Goal: Task Accomplishment & Management: Complete application form

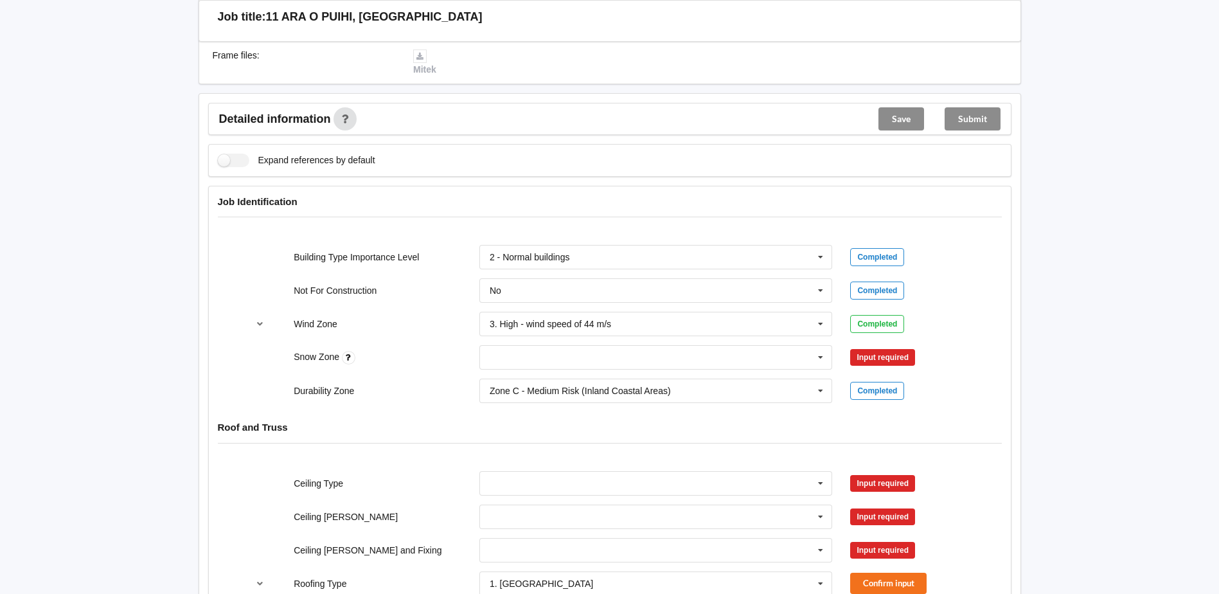
scroll to position [450, 0]
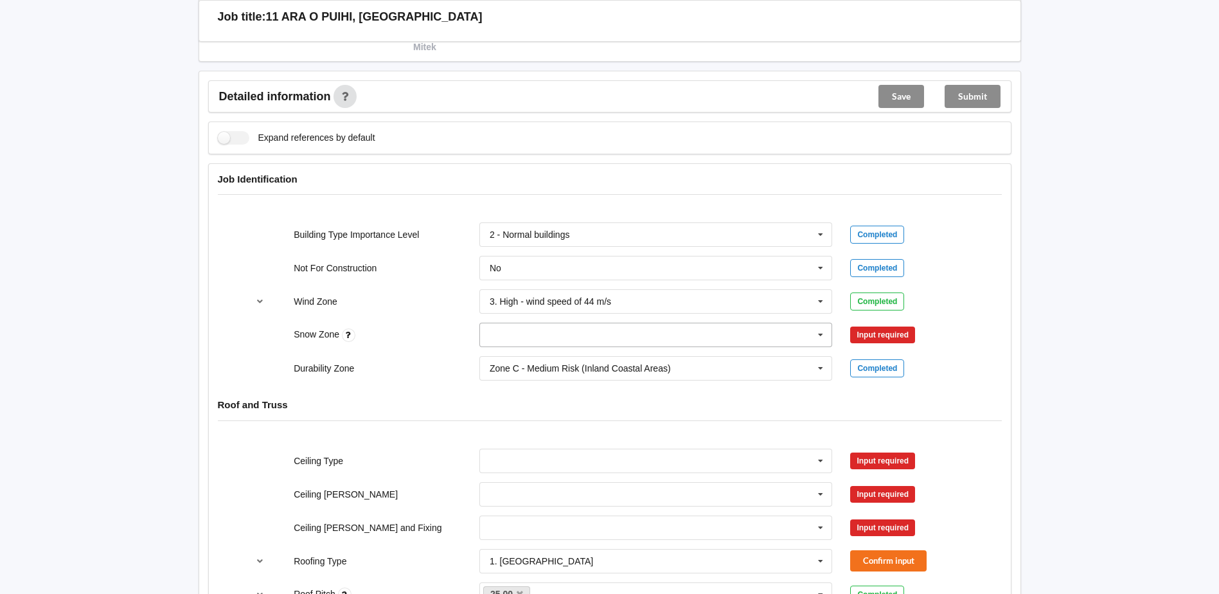
click at [631, 336] on input "text" at bounding box center [657, 334] width 352 height 23
type input "n3"
click at [625, 355] on div "N3" at bounding box center [656, 358] width 352 height 24
click at [883, 332] on button "Confirm input" at bounding box center [888, 335] width 76 height 21
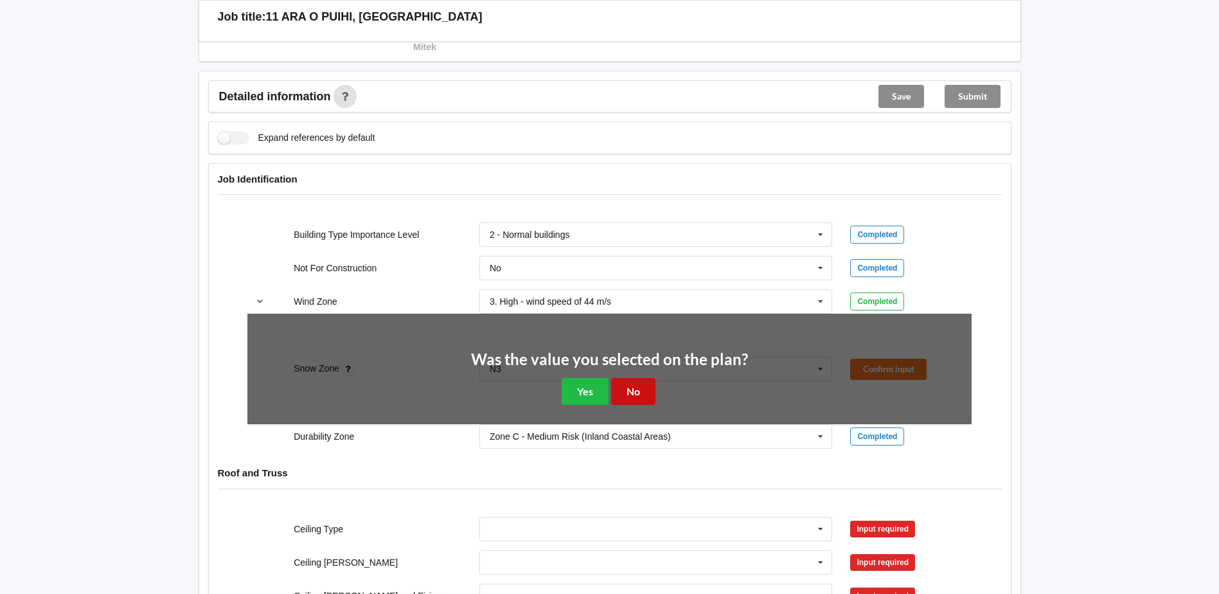
click at [629, 388] on button "No" at bounding box center [633, 391] width 44 height 26
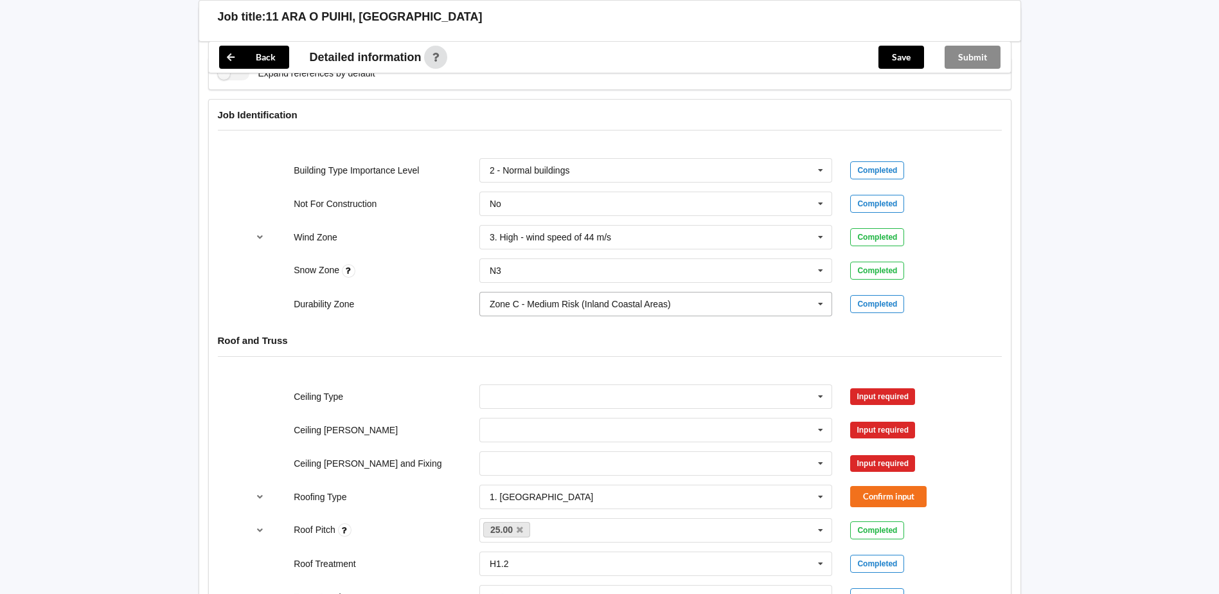
scroll to position [578, 0]
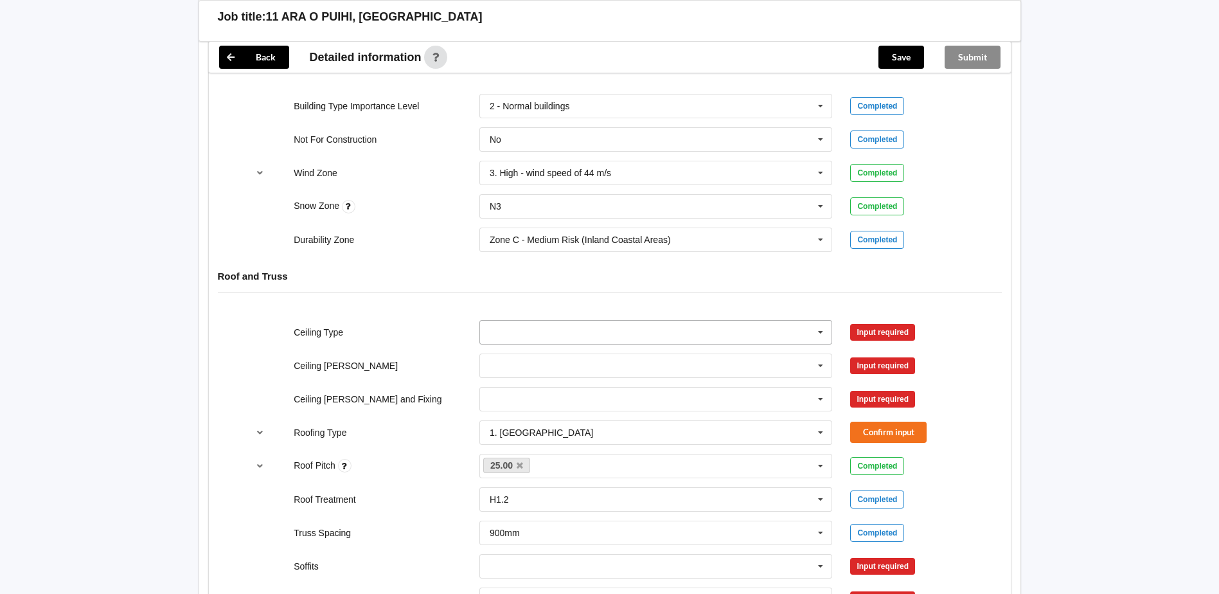
click at [822, 336] on icon at bounding box center [820, 333] width 19 height 24
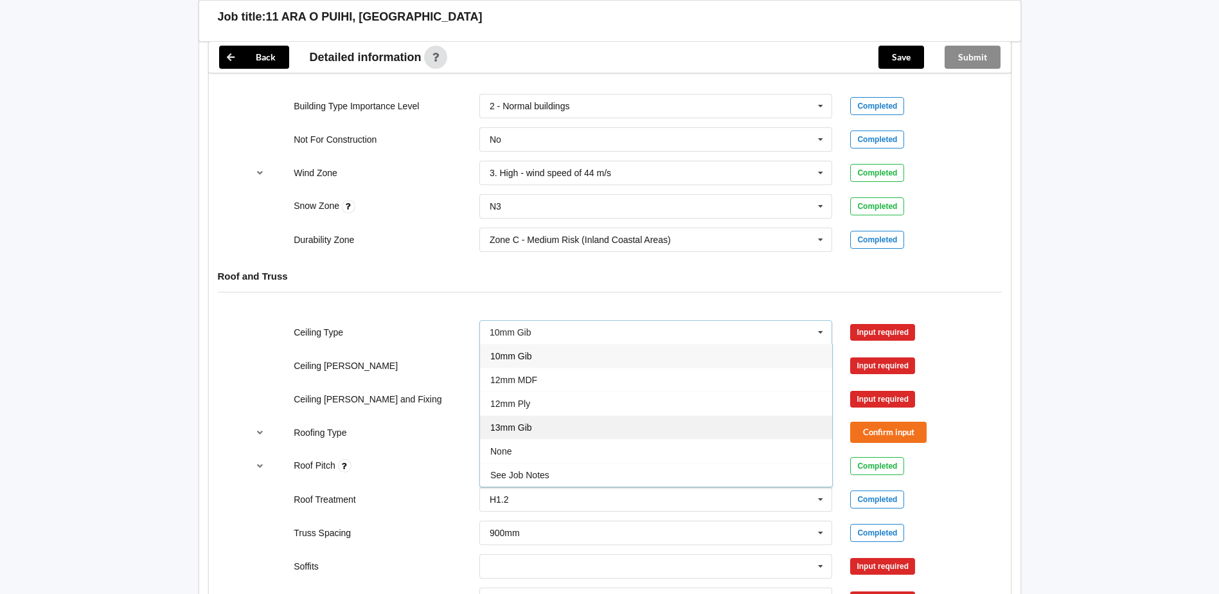
click at [650, 420] on div "13mm Gib" at bounding box center [656, 427] width 352 height 24
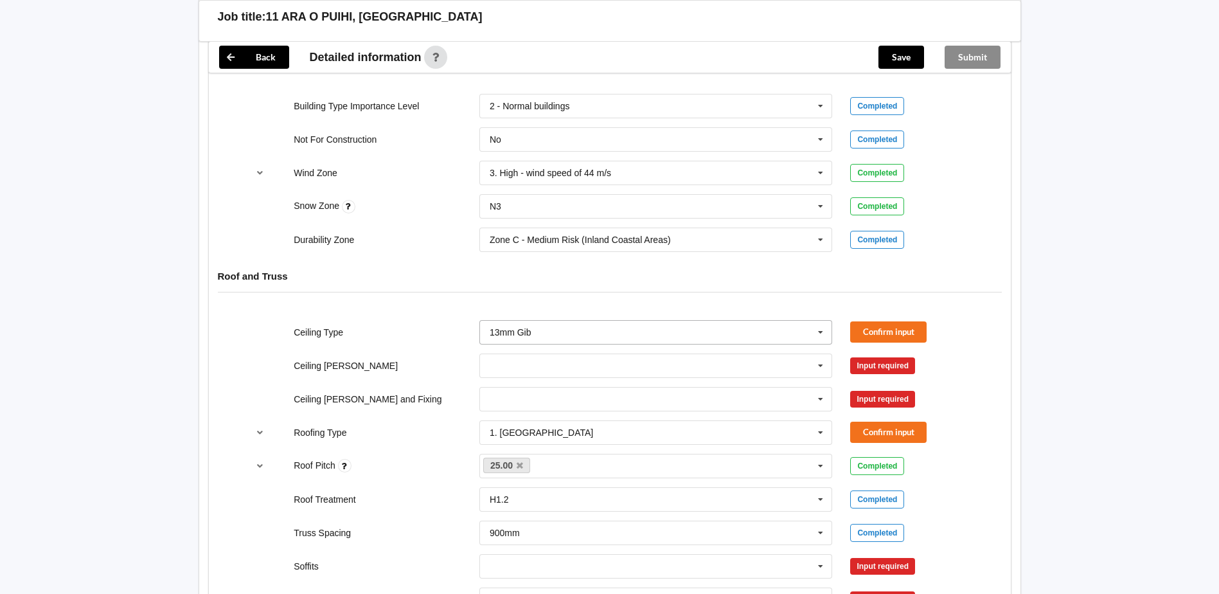
click at [825, 337] on icon at bounding box center [820, 333] width 19 height 24
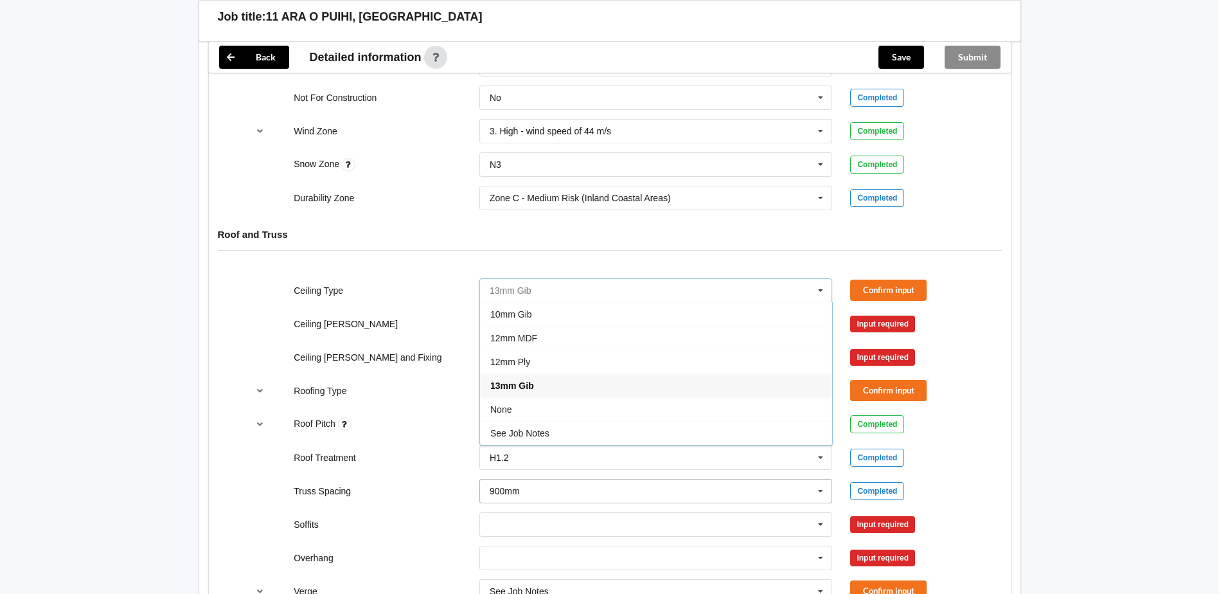
scroll to position [643, 0]
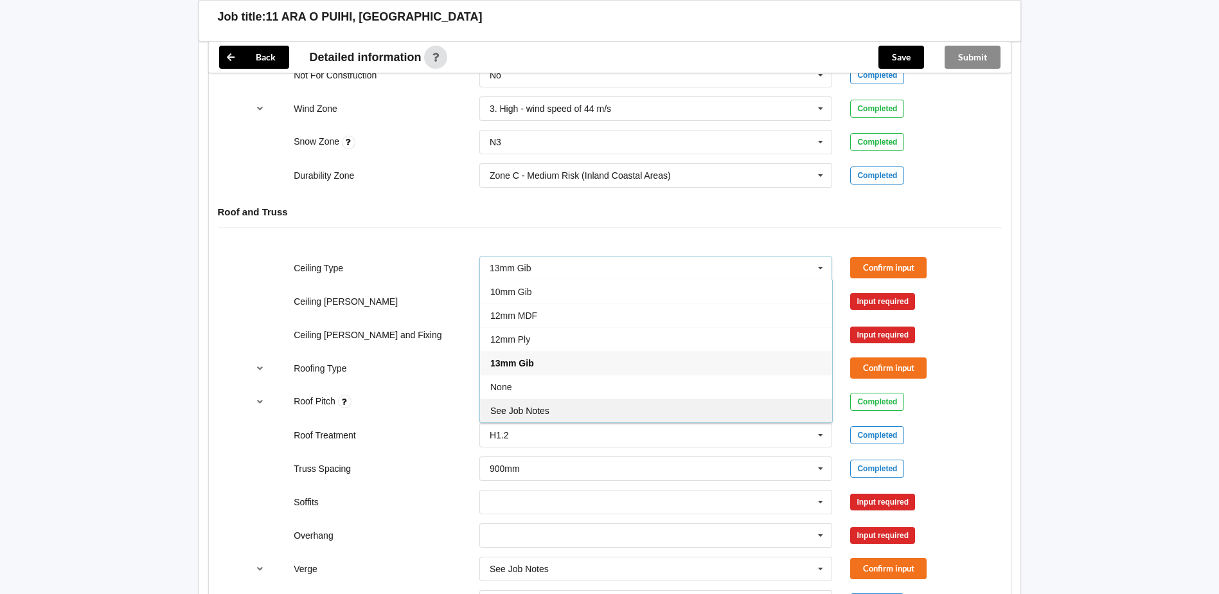
click at [553, 416] on div "See Job Notes" at bounding box center [656, 410] width 352 height 24
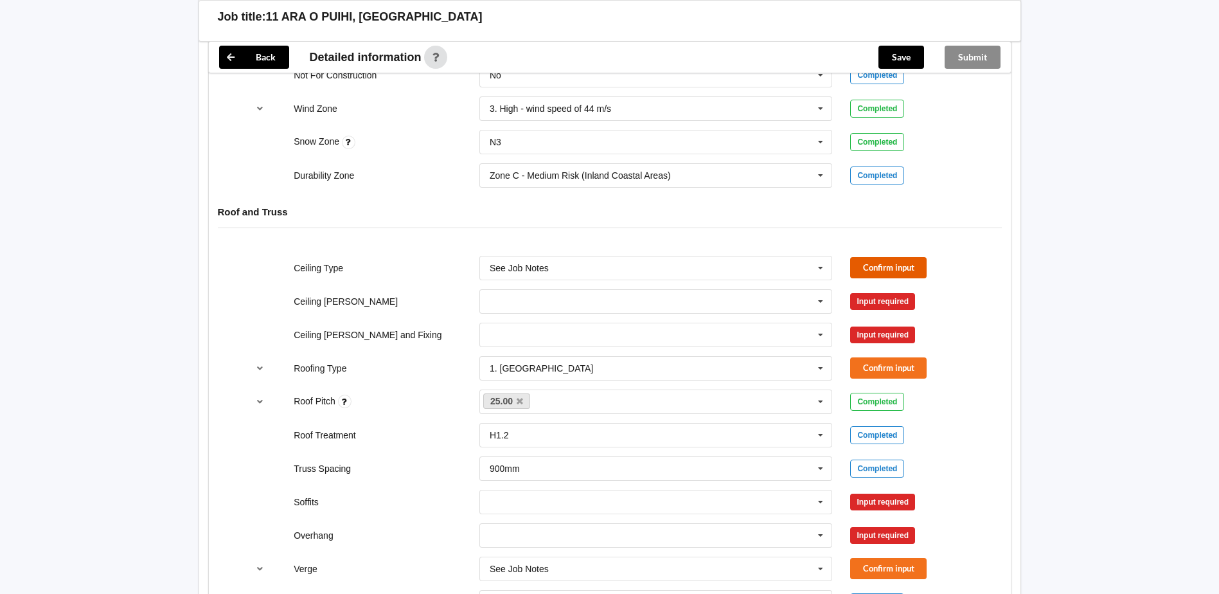
click at [891, 265] on button "Confirm input" at bounding box center [888, 267] width 76 height 21
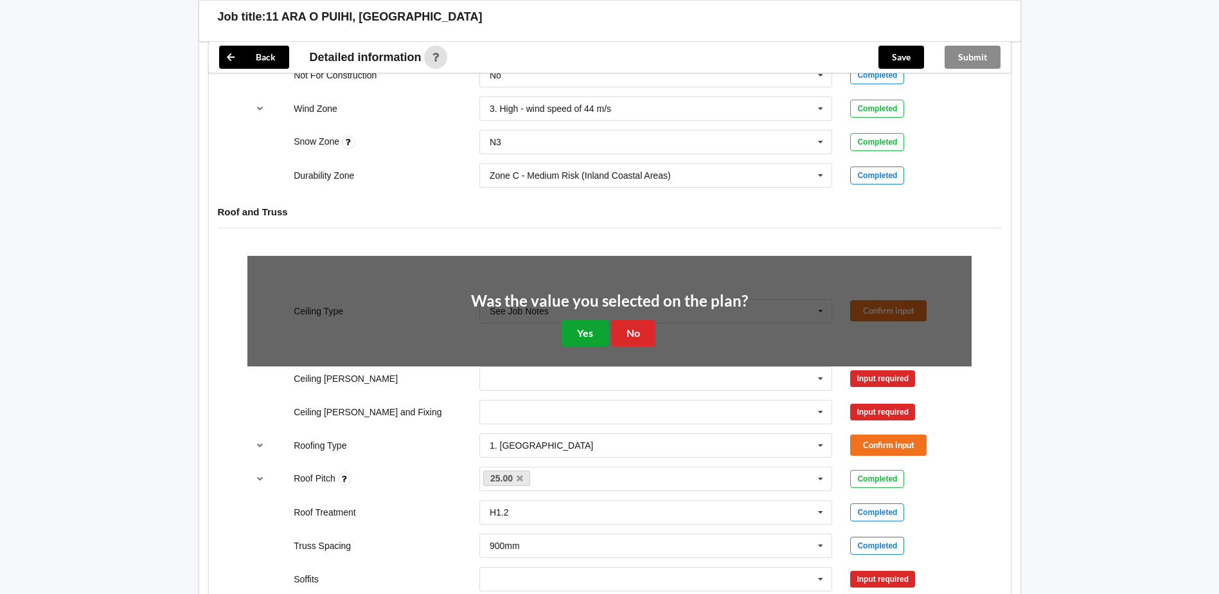
click at [595, 330] on button "Yes" at bounding box center [585, 333] width 47 height 26
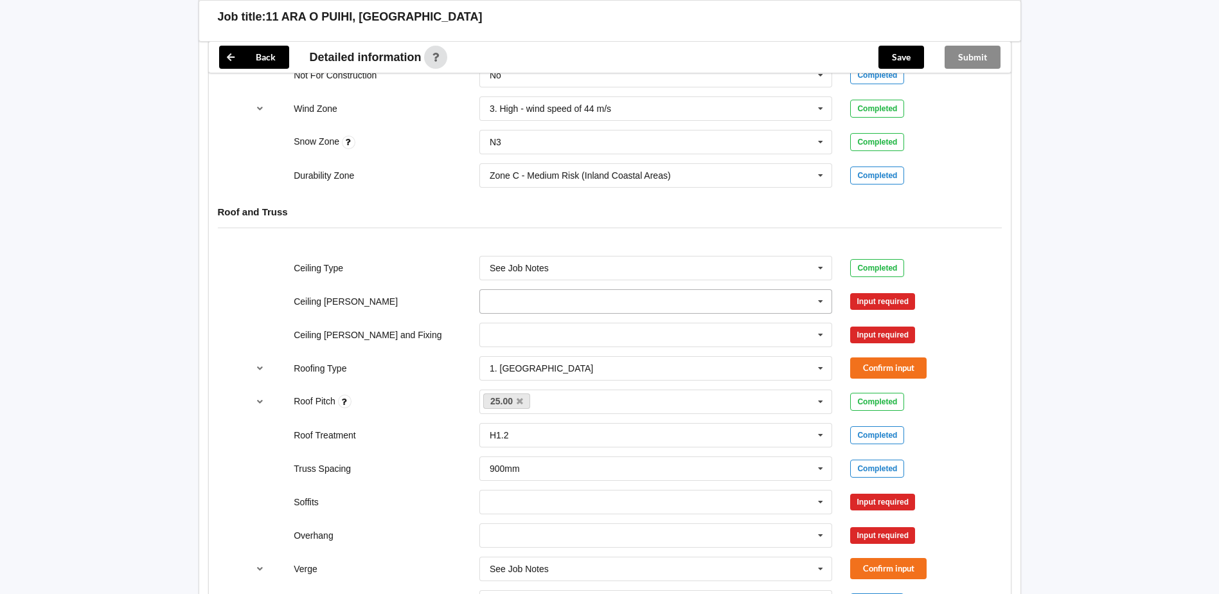
click at [818, 303] on icon at bounding box center [820, 302] width 19 height 24
click at [824, 300] on icon at bounding box center [820, 302] width 19 height 24
click at [866, 364] on button "Confirm input" at bounding box center [888, 367] width 76 height 21
click at [818, 301] on icon at bounding box center [820, 302] width 19 height 24
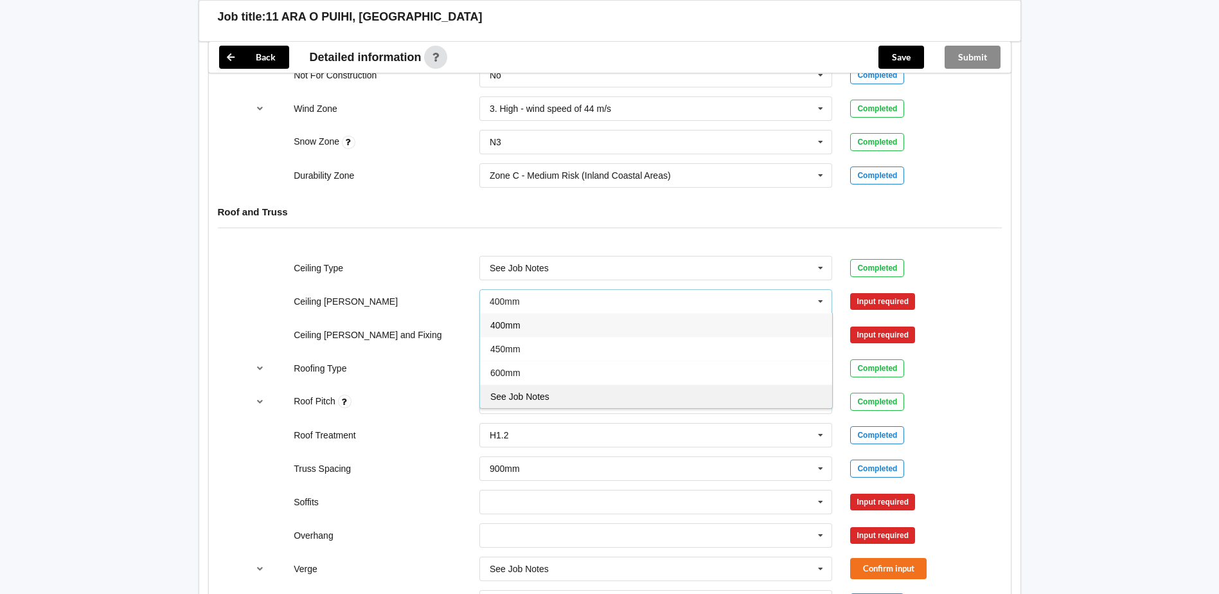
click at [598, 395] on div "See Job Notes" at bounding box center [656, 396] width 352 height 24
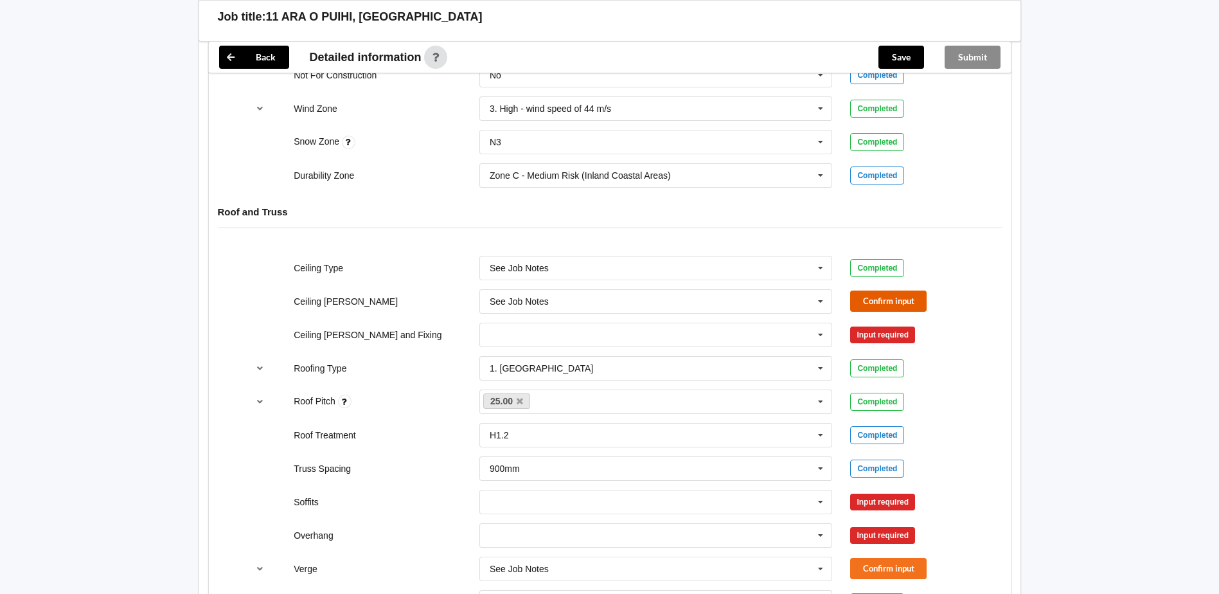
click at [870, 295] on button "Confirm input" at bounding box center [888, 301] width 76 height 21
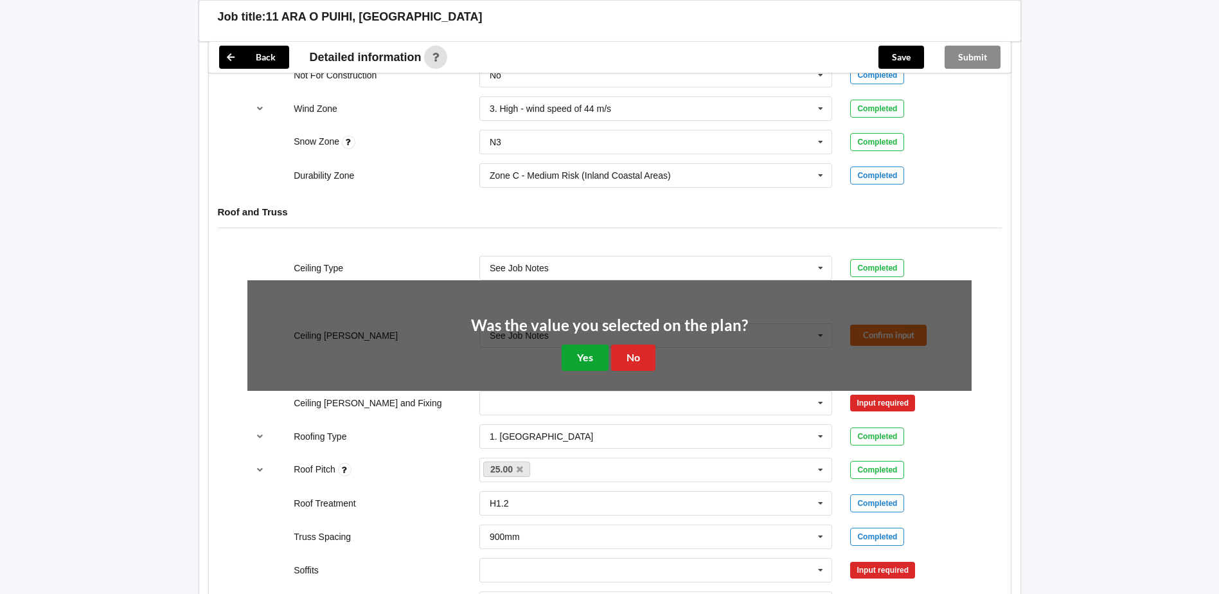
click at [581, 361] on button "Yes" at bounding box center [585, 358] width 47 height 26
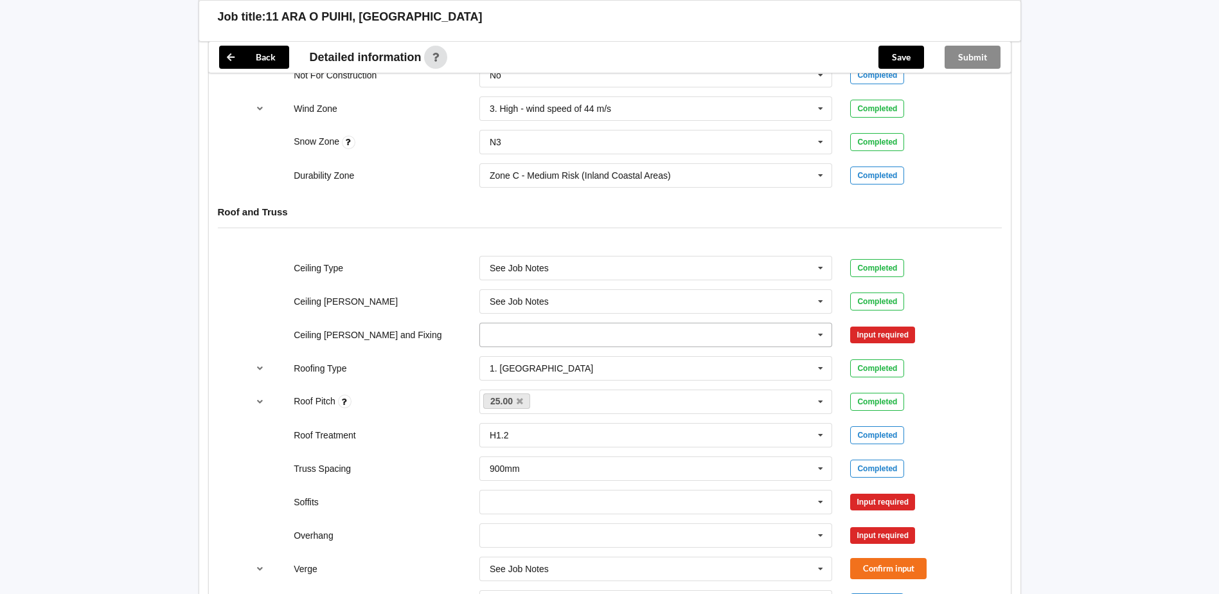
click at [819, 335] on icon at bounding box center [820, 335] width 19 height 24
drag, startPoint x: 539, startPoint y: 427, endPoint x: 572, endPoint y: 412, distance: 36.8
click at [539, 427] on span "See Job Notes" at bounding box center [519, 430] width 59 height 10
click at [896, 333] on button "Confirm input" at bounding box center [888, 334] width 76 height 21
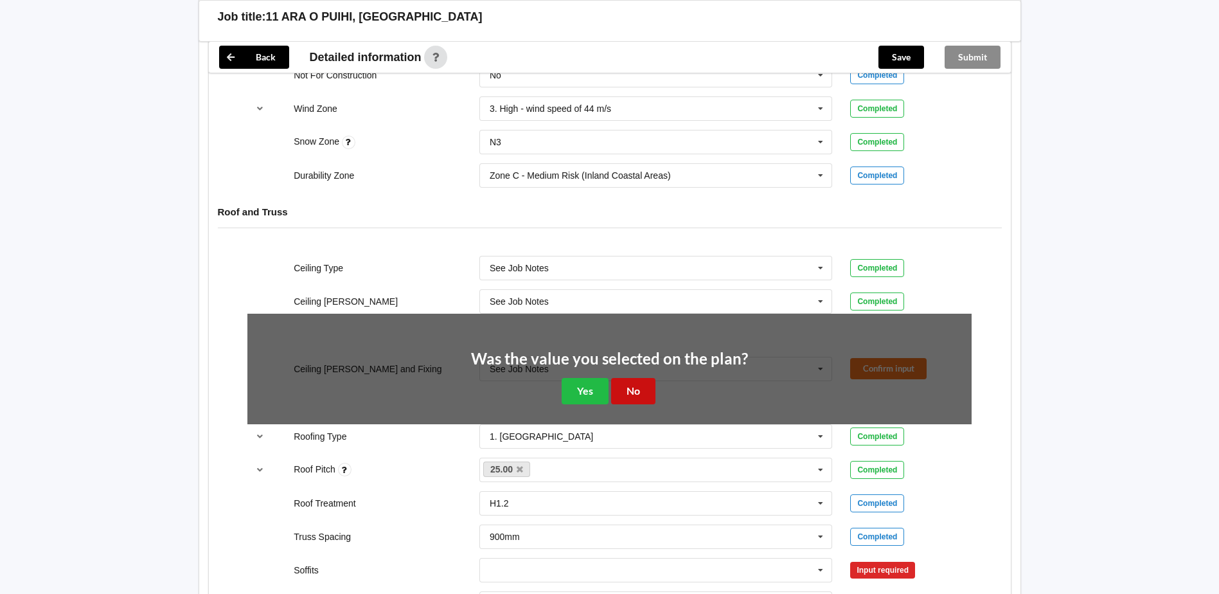
click at [632, 386] on button "No" at bounding box center [633, 391] width 44 height 26
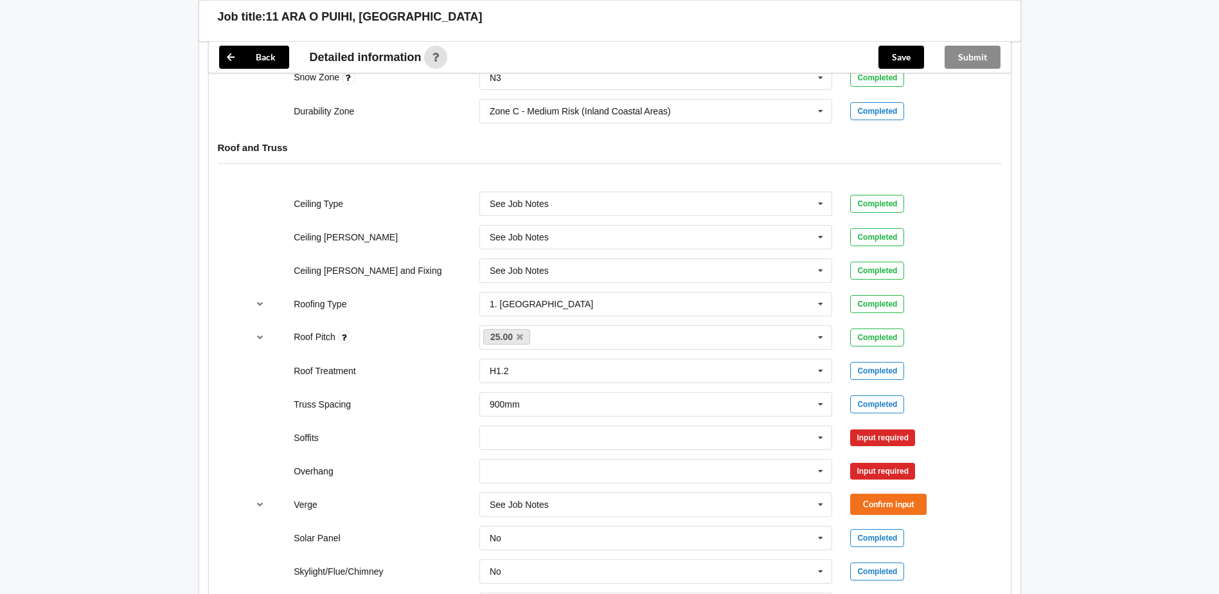
scroll to position [771, 0]
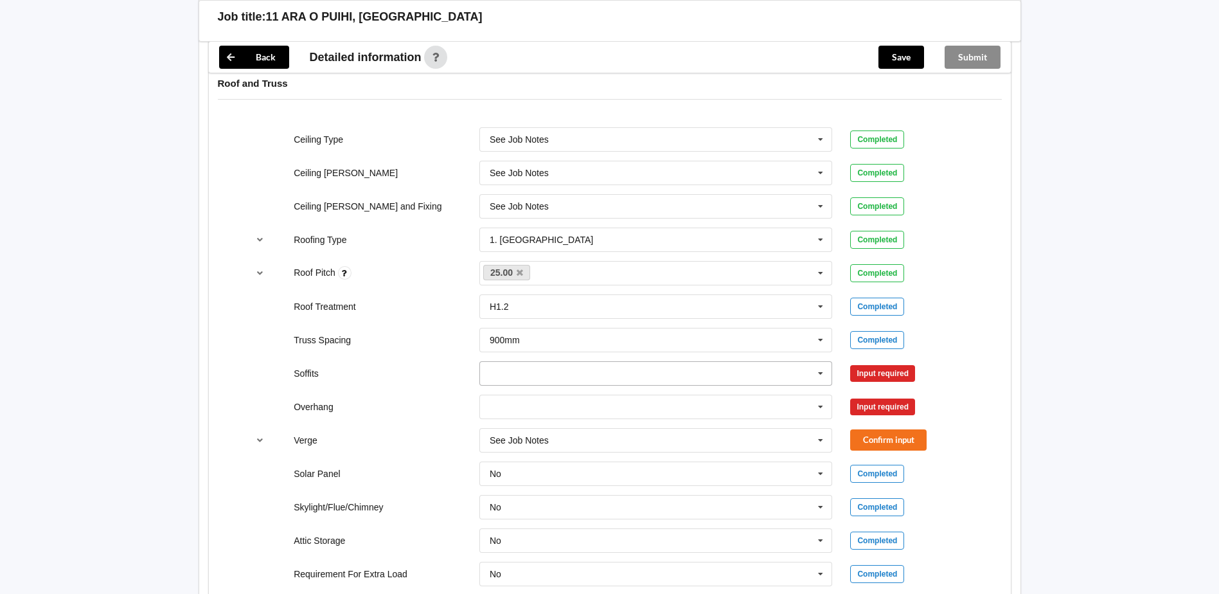
click at [823, 374] on icon at bounding box center [820, 374] width 19 height 24
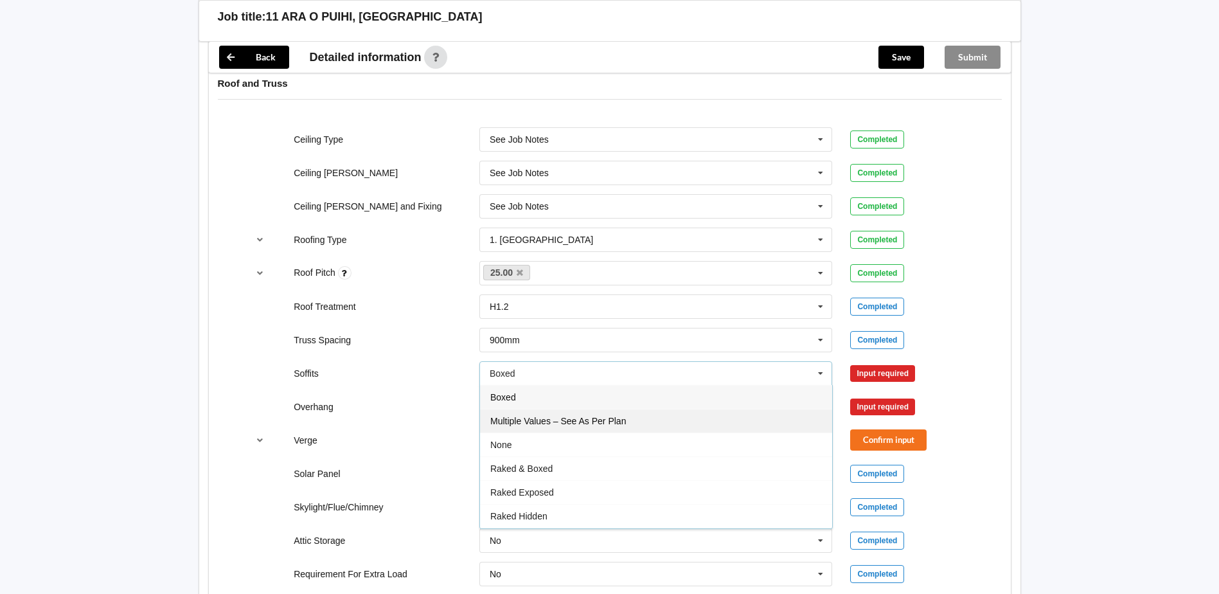
click at [651, 422] on div "Multiple Values – See As Per Plan" at bounding box center [656, 421] width 352 height 24
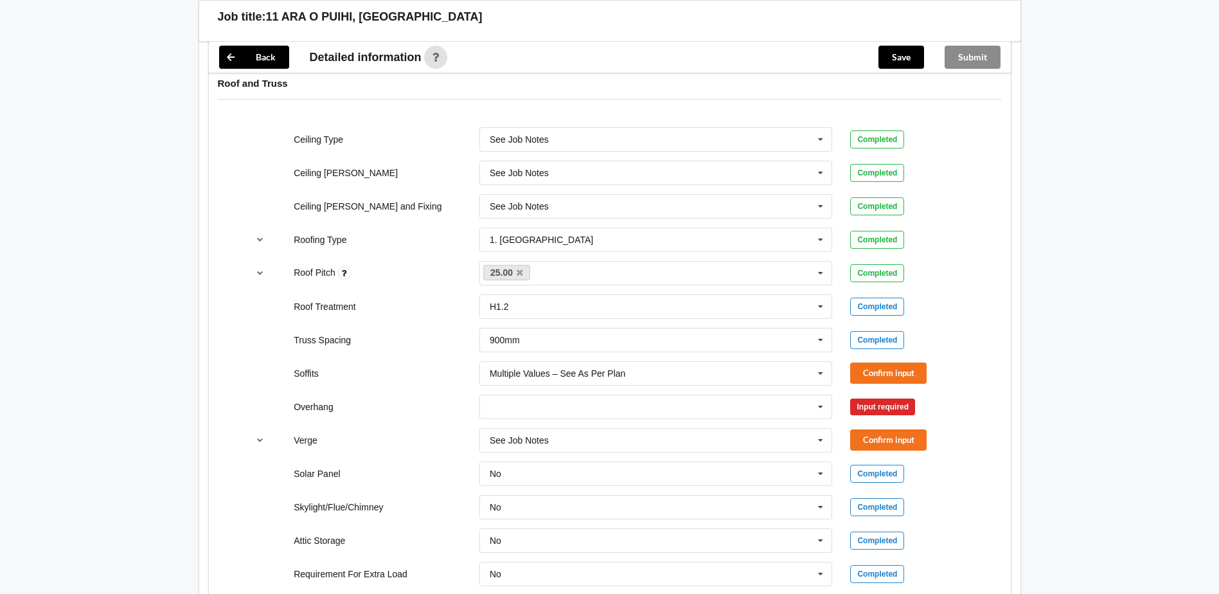
click at [849, 377] on div "Confirm input" at bounding box center [910, 372] width 139 height 21
click at [853, 377] on button "Confirm input" at bounding box center [888, 372] width 76 height 21
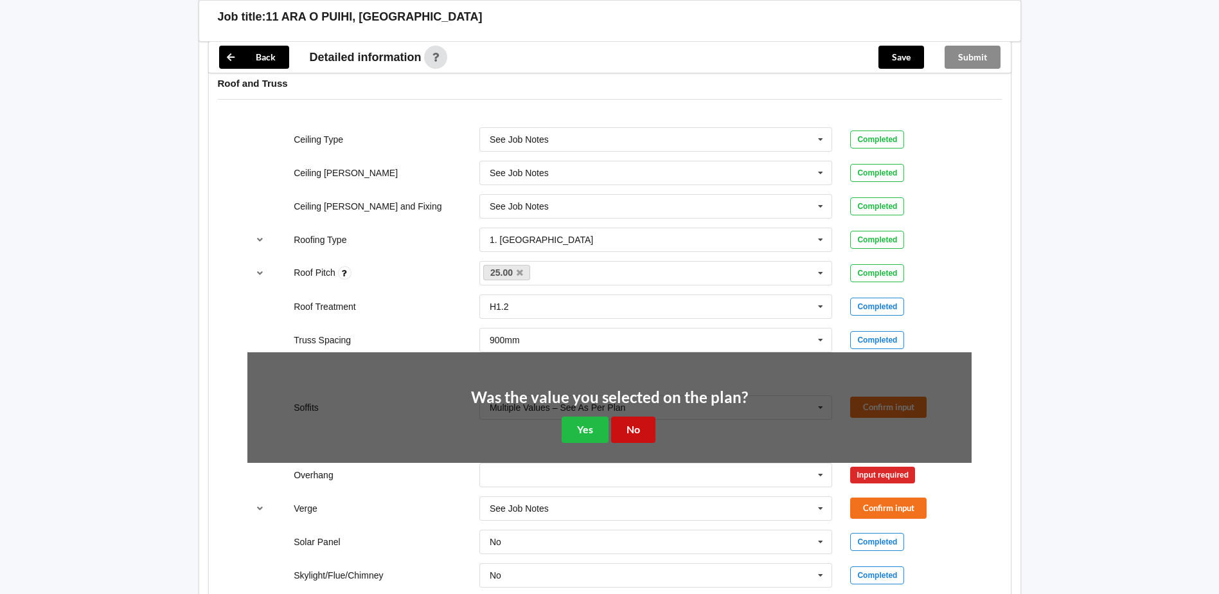
click at [629, 424] on button "No" at bounding box center [633, 429] width 44 height 26
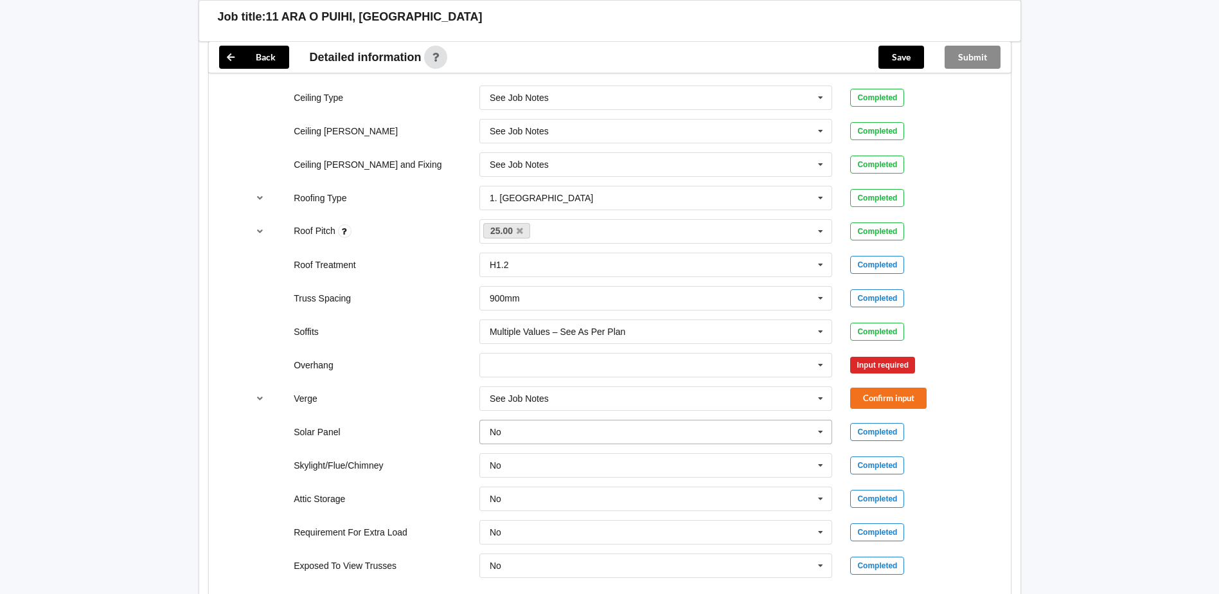
scroll to position [836, 0]
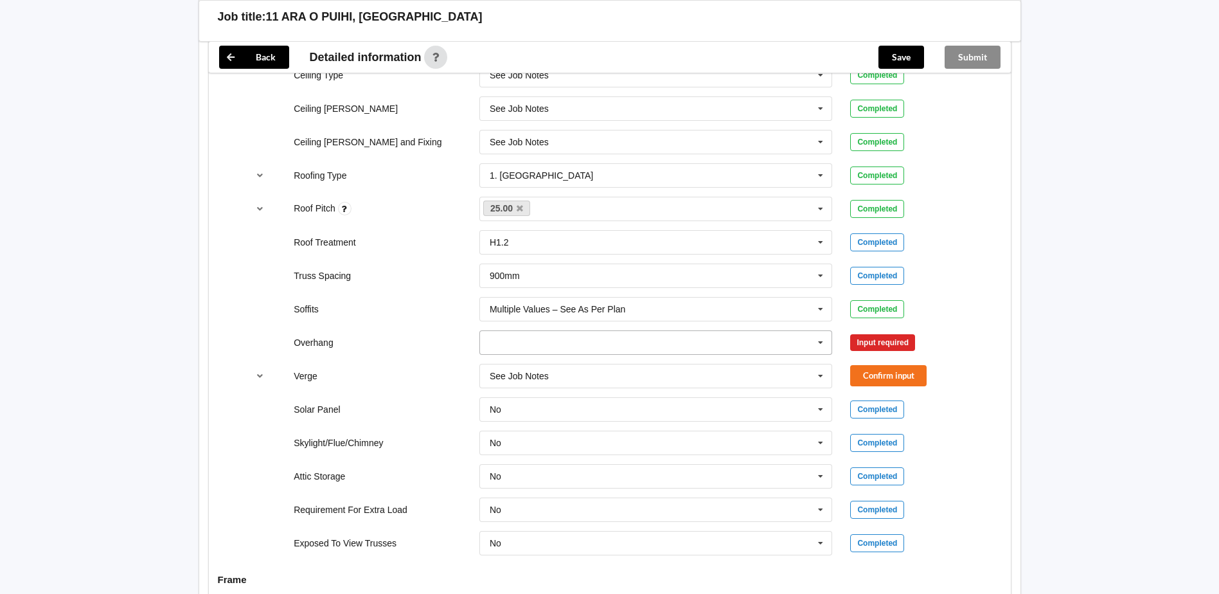
click at [821, 347] on icon at bounding box center [820, 343] width 19 height 24
drag, startPoint x: 683, startPoint y: 453, endPoint x: 720, endPoint y: 436, distance: 41.1
click at [683, 454] on div "Multiple Values – See As Per Plan" at bounding box center [656, 461] width 352 height 24
click at [881, 346] on button "Confirm input" at bounding box center [888, 342] width 76 height 21
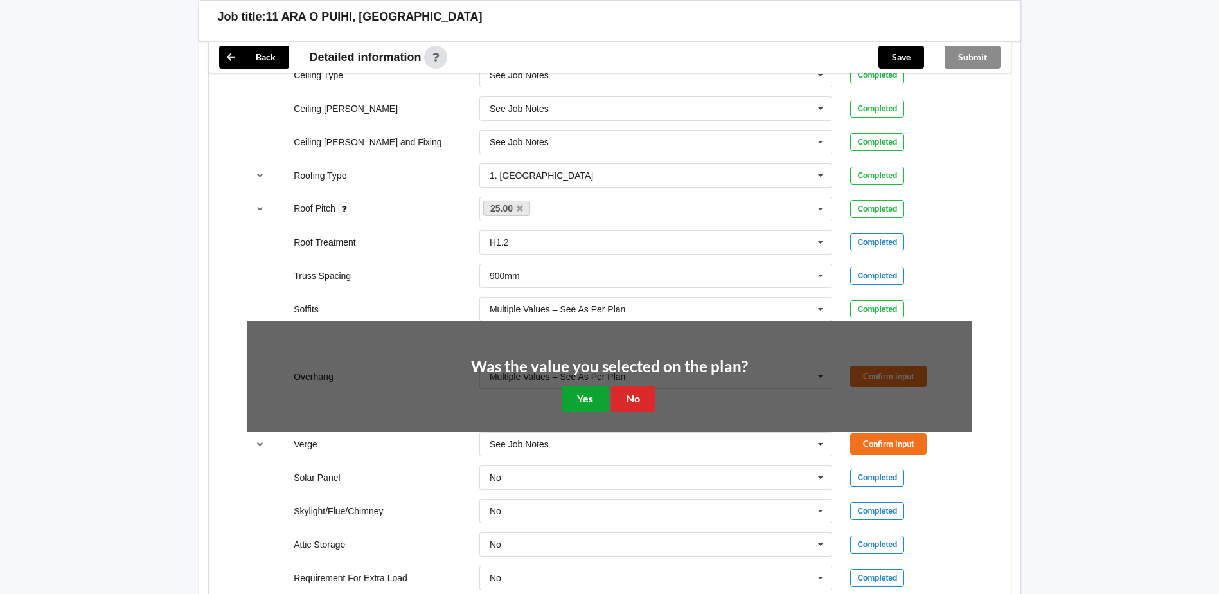
click at [604, 407] on button "Yes" at bounding box center [585, 399] width 47 height 26
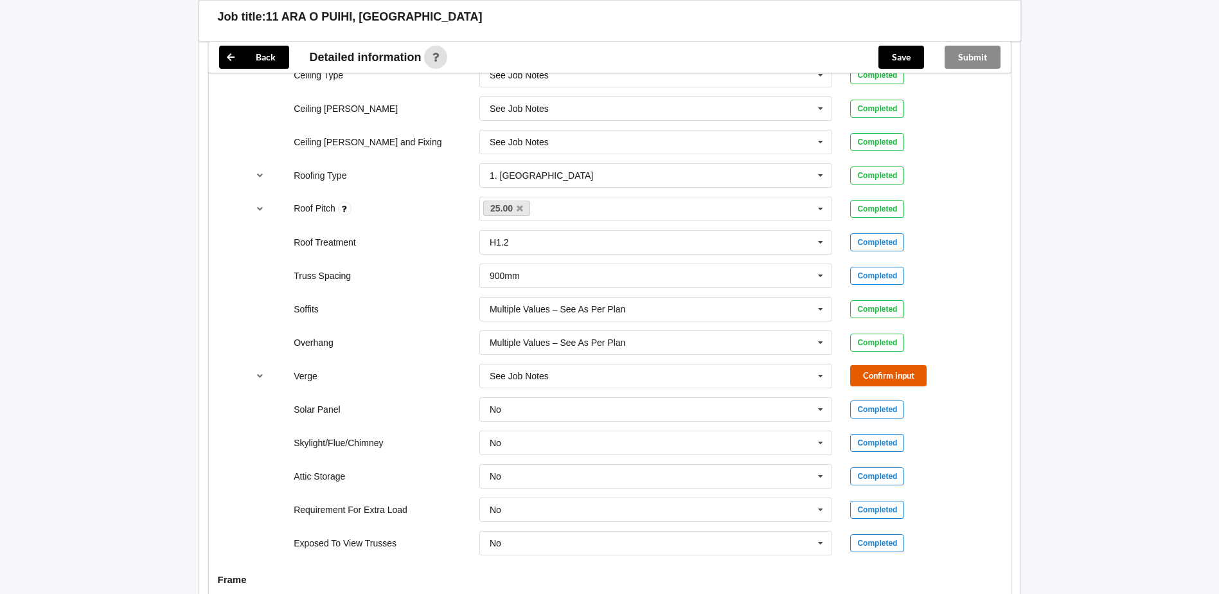
click at [861, 376] on button "Confirm input" at bounding box center [888, 375] width 76 height 21
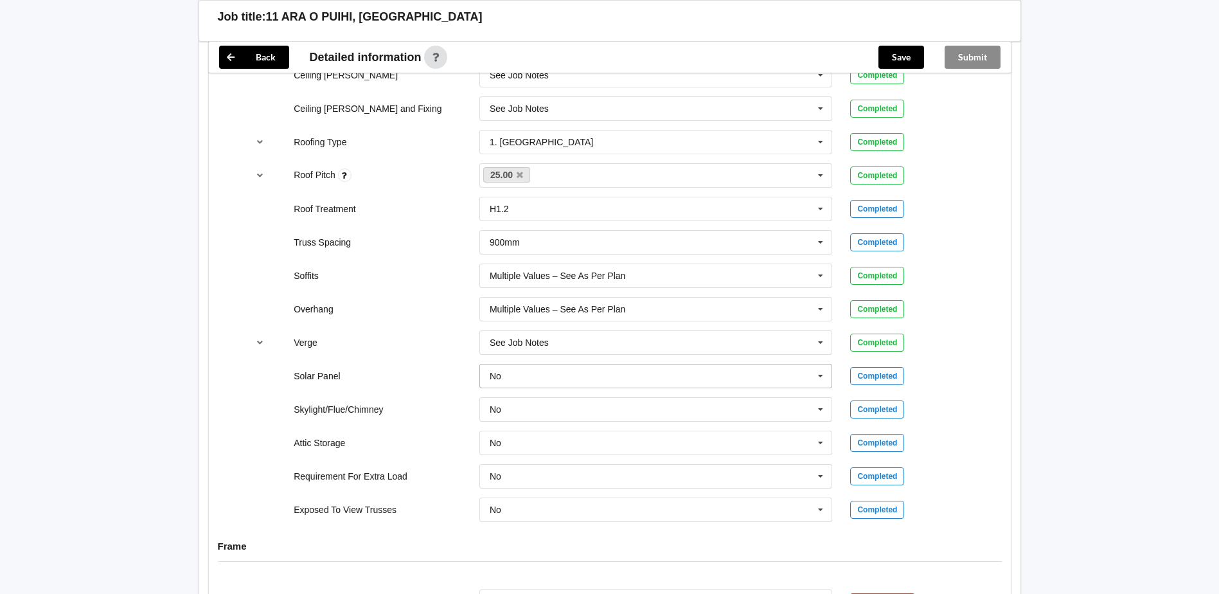
scroll to position [900, 0]
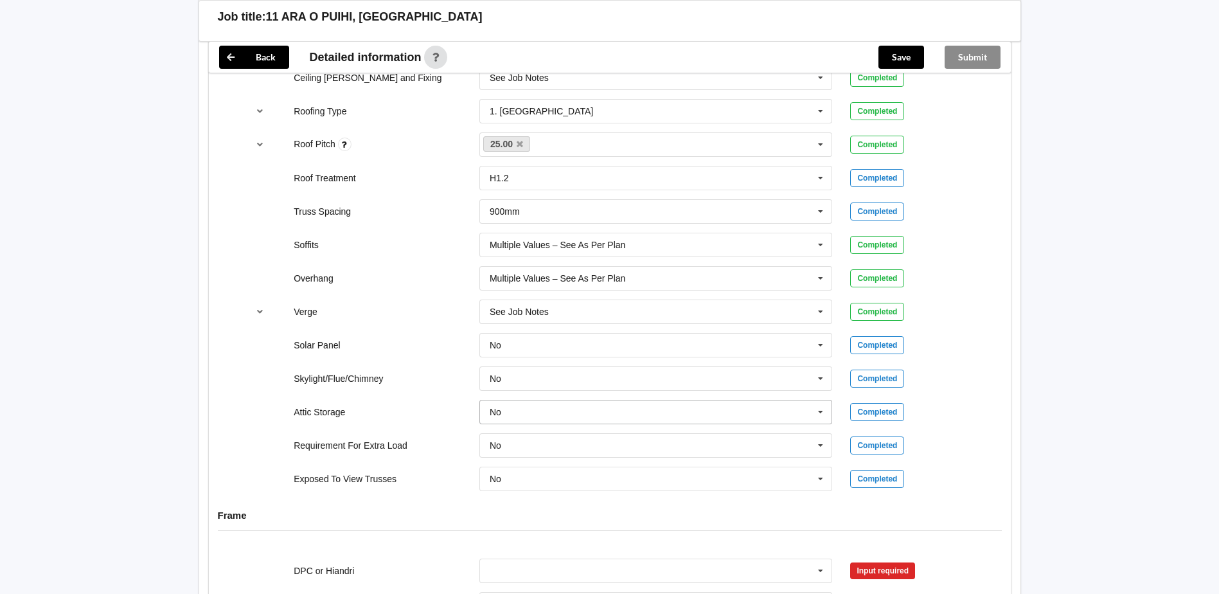
click at [818, 413] on icon at bounding box center [820, 412] width 19 height 24
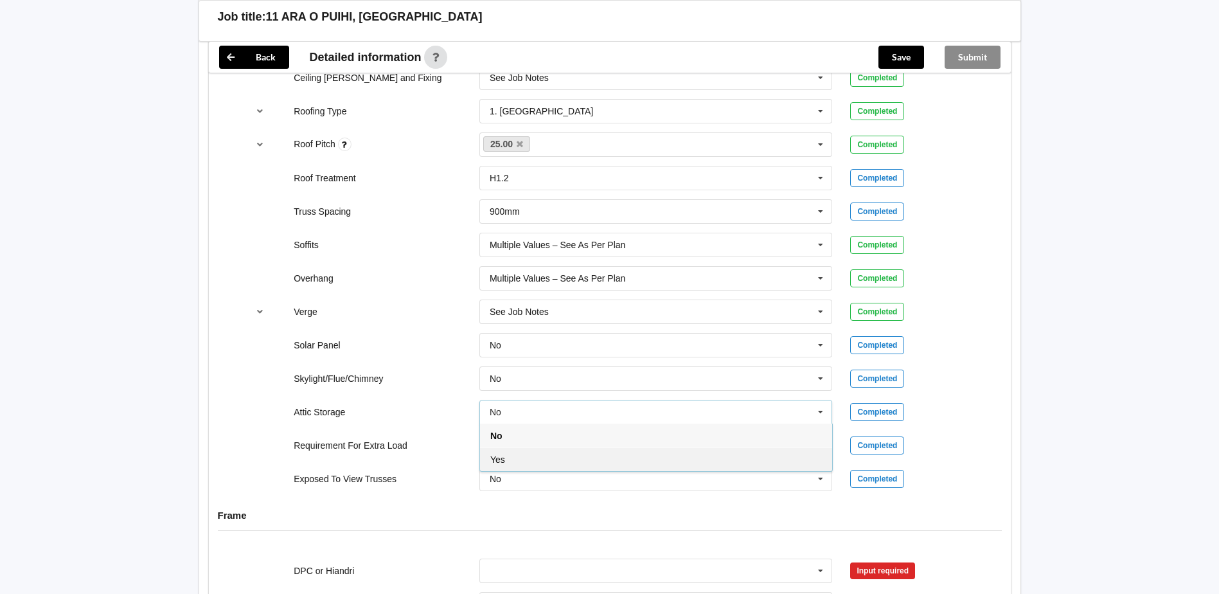
click at [599, 454] on div "Yes" at bounding box center [656, 459] width 352 height 24
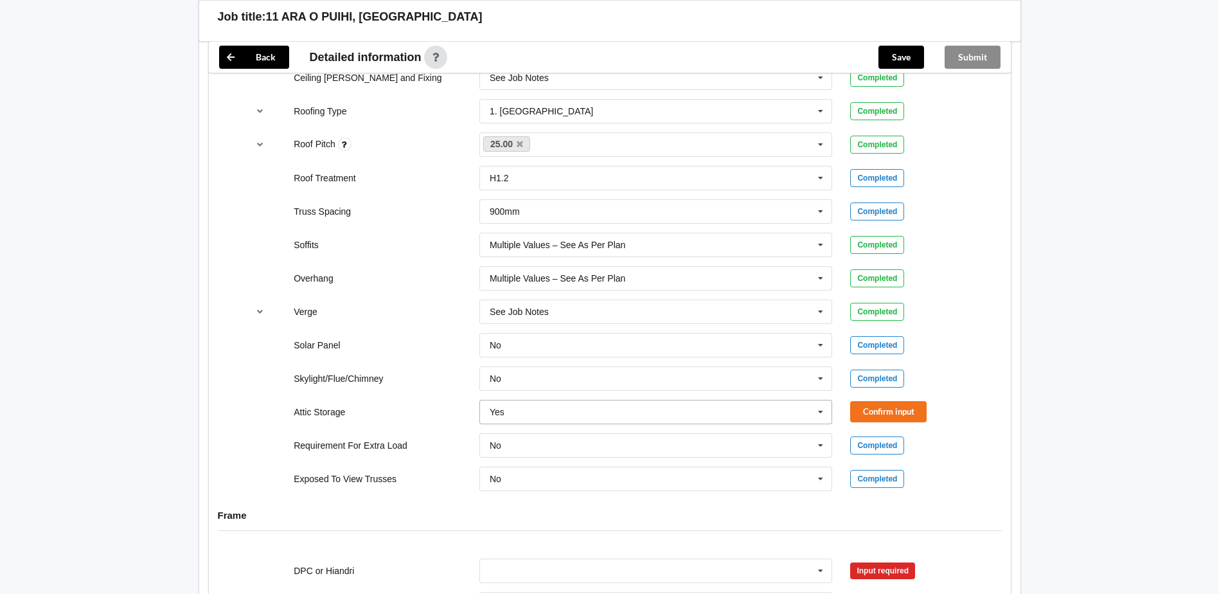
click at [824, 407] on icon at bounding box center [820, 412] width 19 height 24
click at [877, 409] on button "Confirm input" at bounding box center [888, 411] width 76 height 21
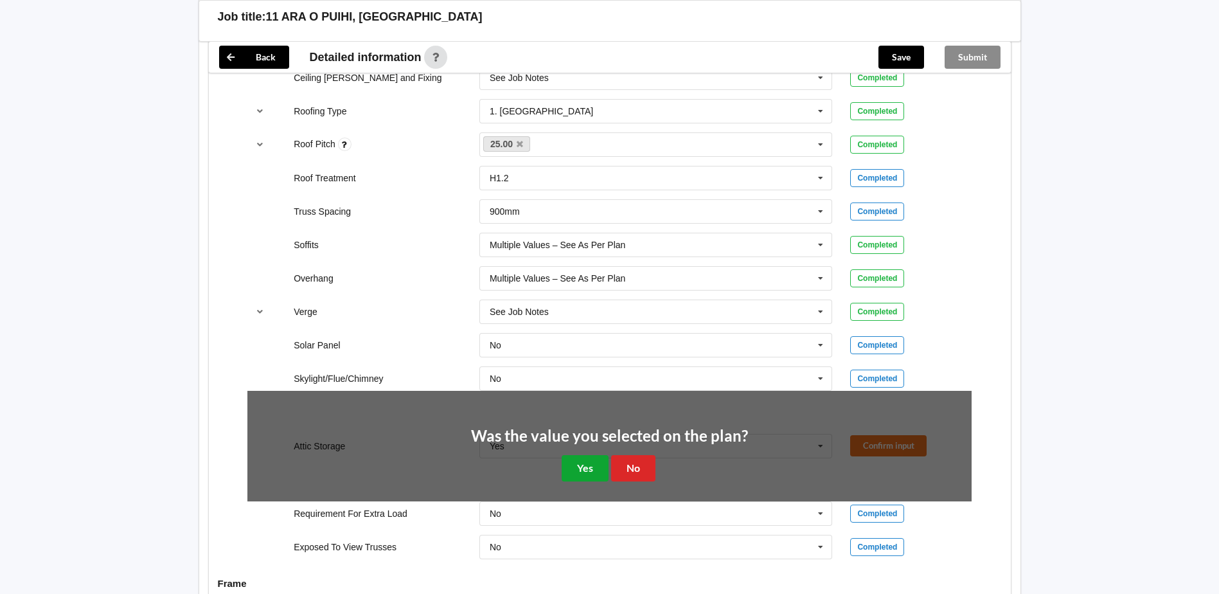
click at [596, 459] on button "Yes" at bounding box center [585, 468] width 47 height 26
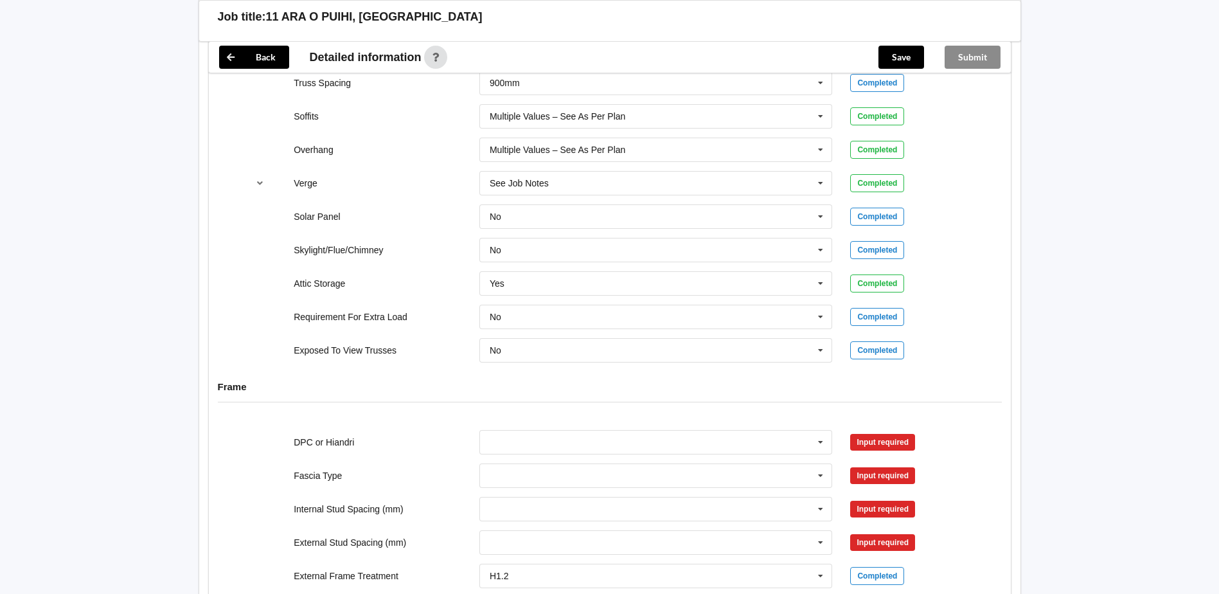
scroll to position [1093, 0]
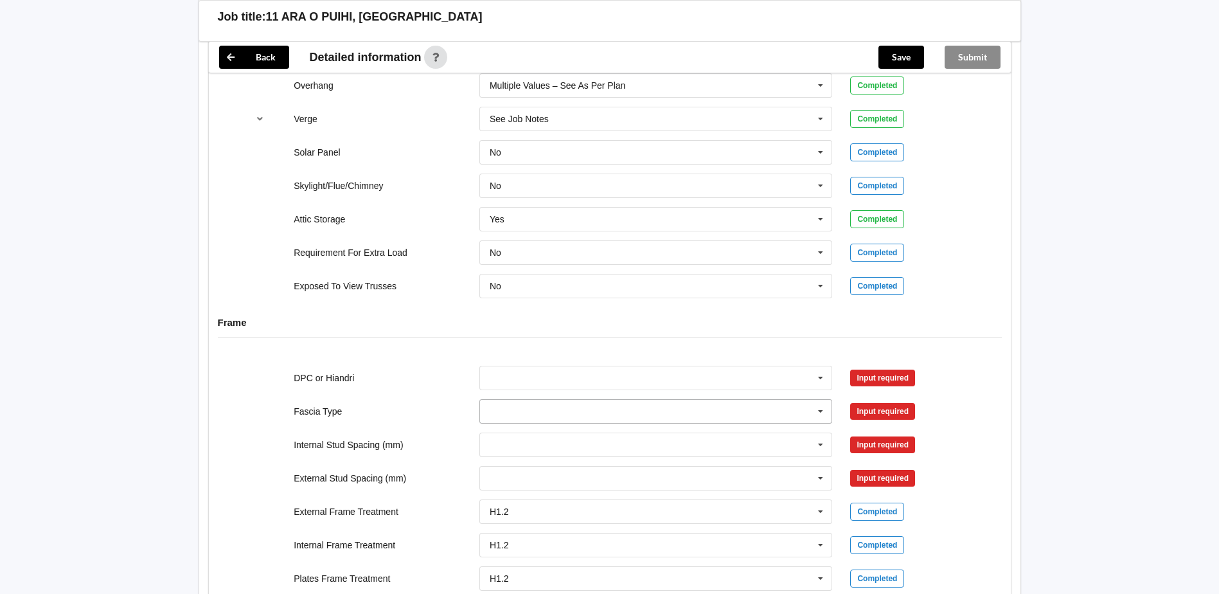
click at [816, 414] on icon at bounding box center [820, 412] width 19 height 24
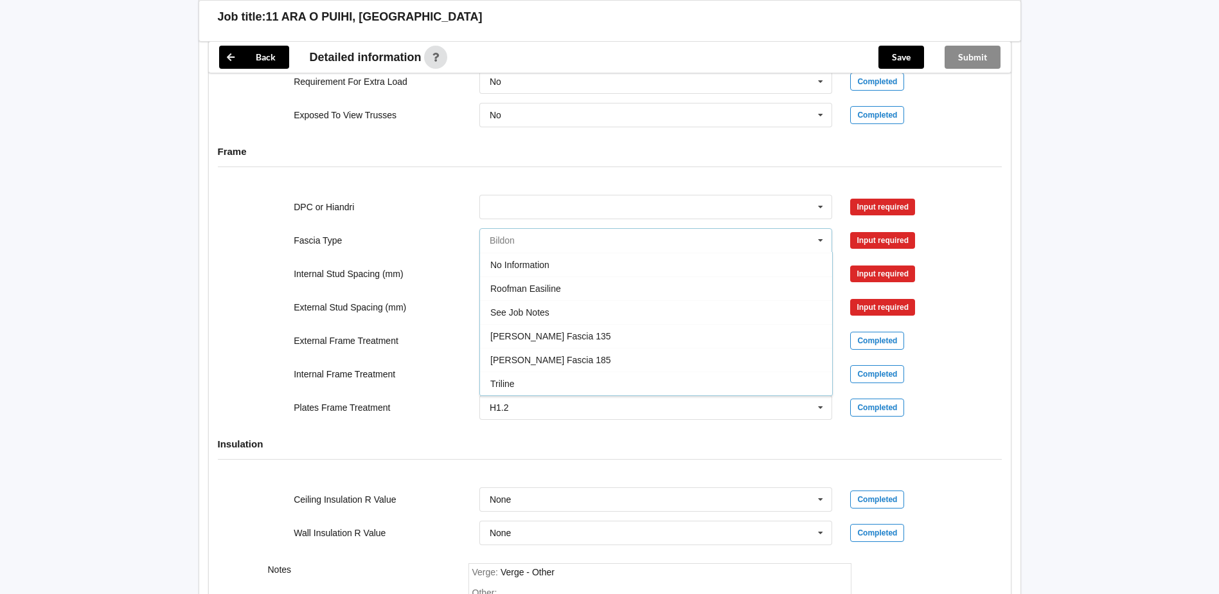
scroll to position [1285, 0]
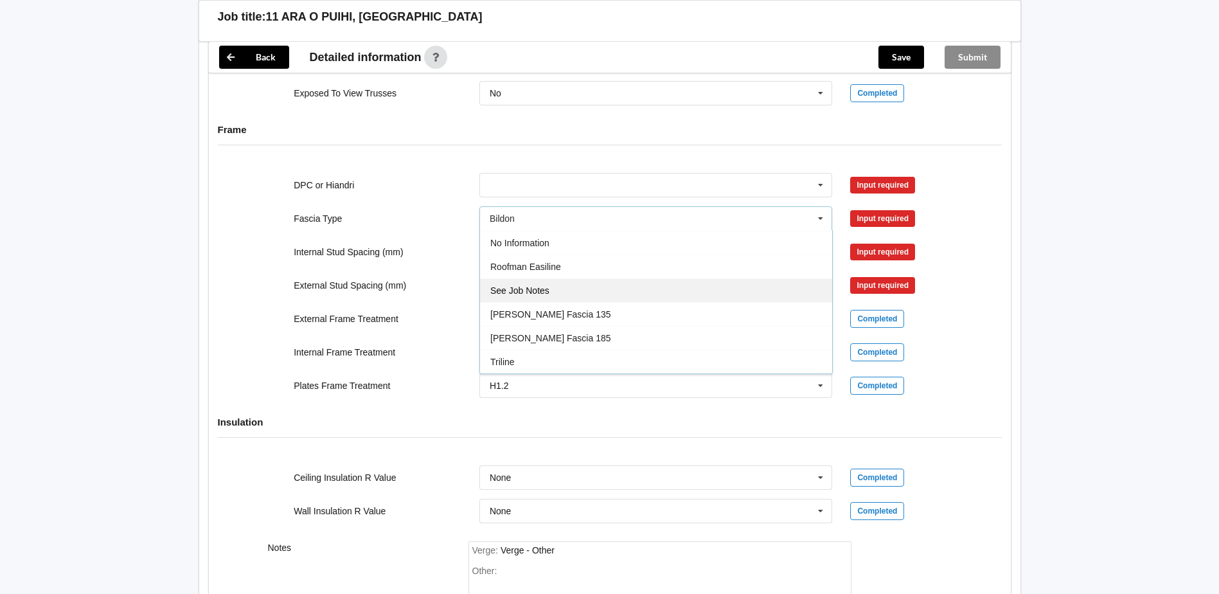
click at [552, 294] on div "See Job Notes" at bounding box center [656, 290] width 352 height 24
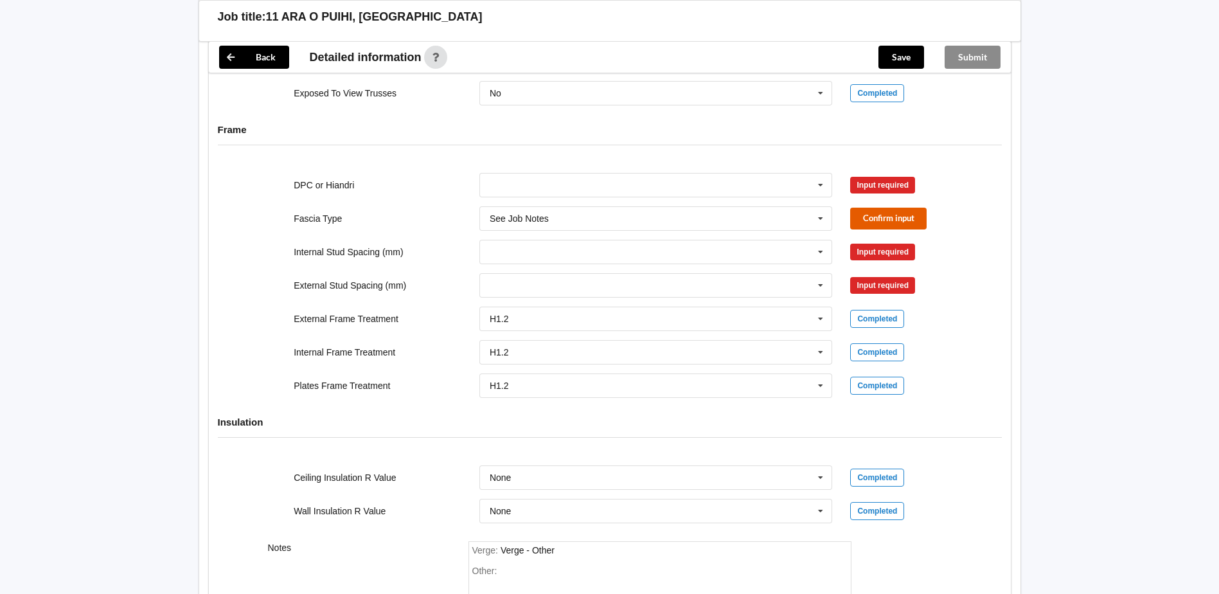
click at [882, 219] on button "Confirm input" at bounding box center [888, 218] width 76 height 21
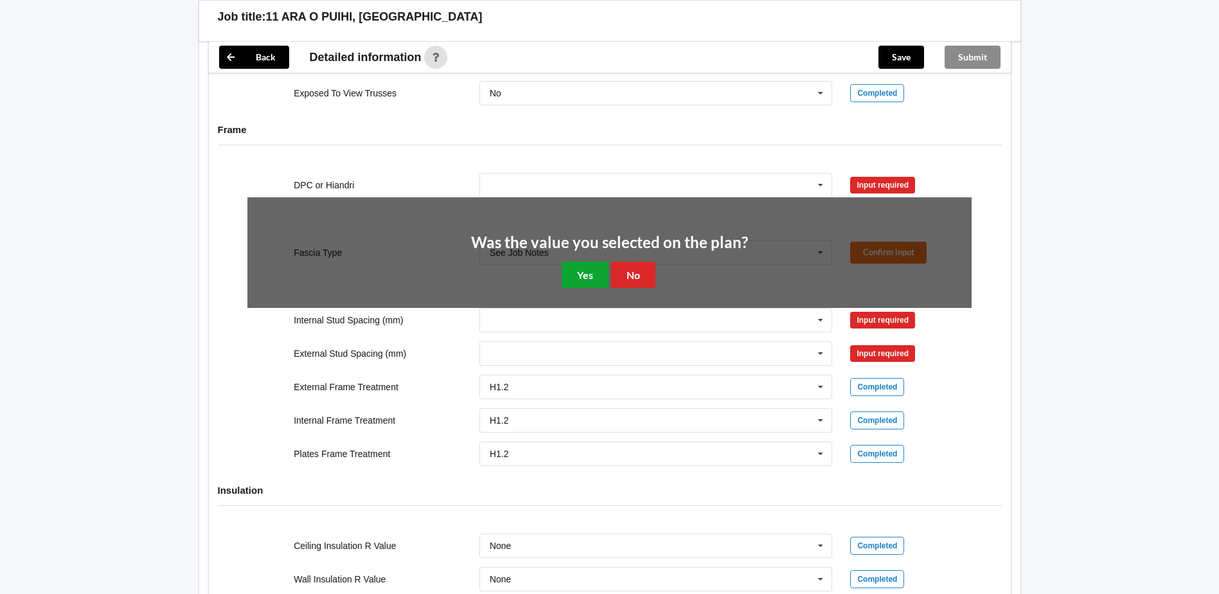
click at [606, 278] on button "Yes" at bounding box center [585, 275] width 47 height 26
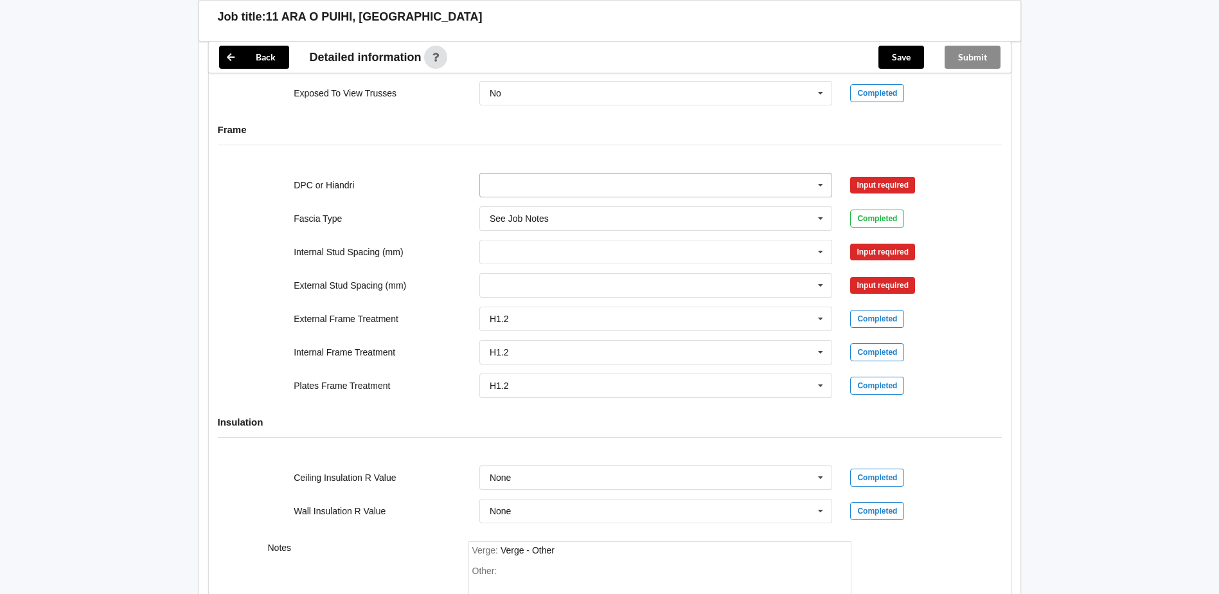
click at [826, 190] on icon at bounding box center [820, 186] width 19 height 24
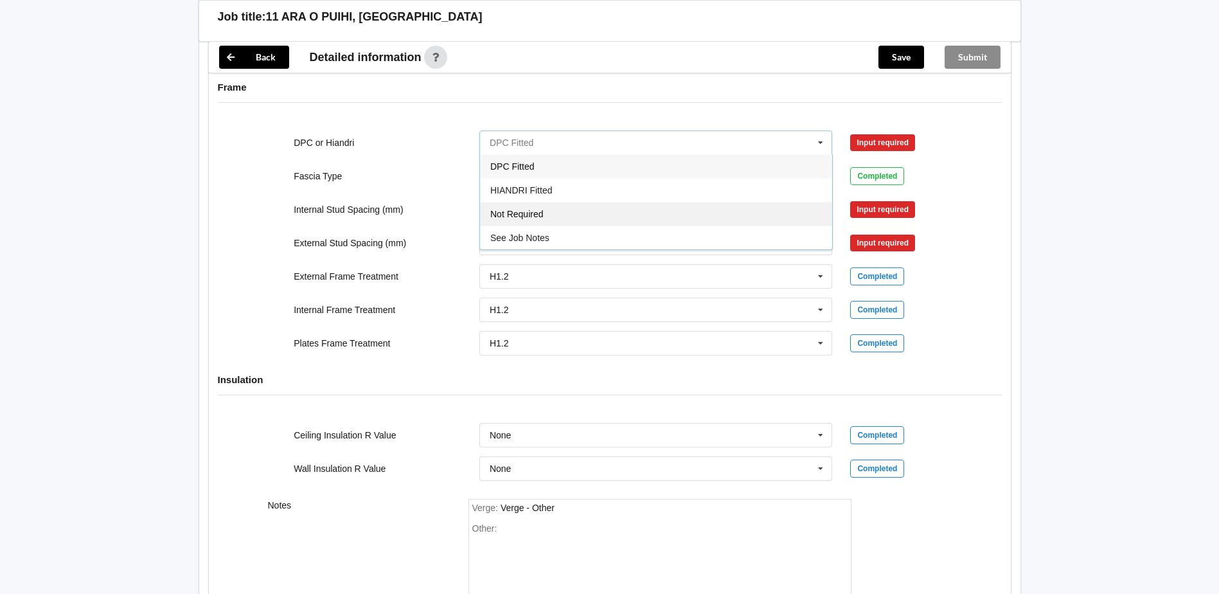
scroll to position [1350, 0]
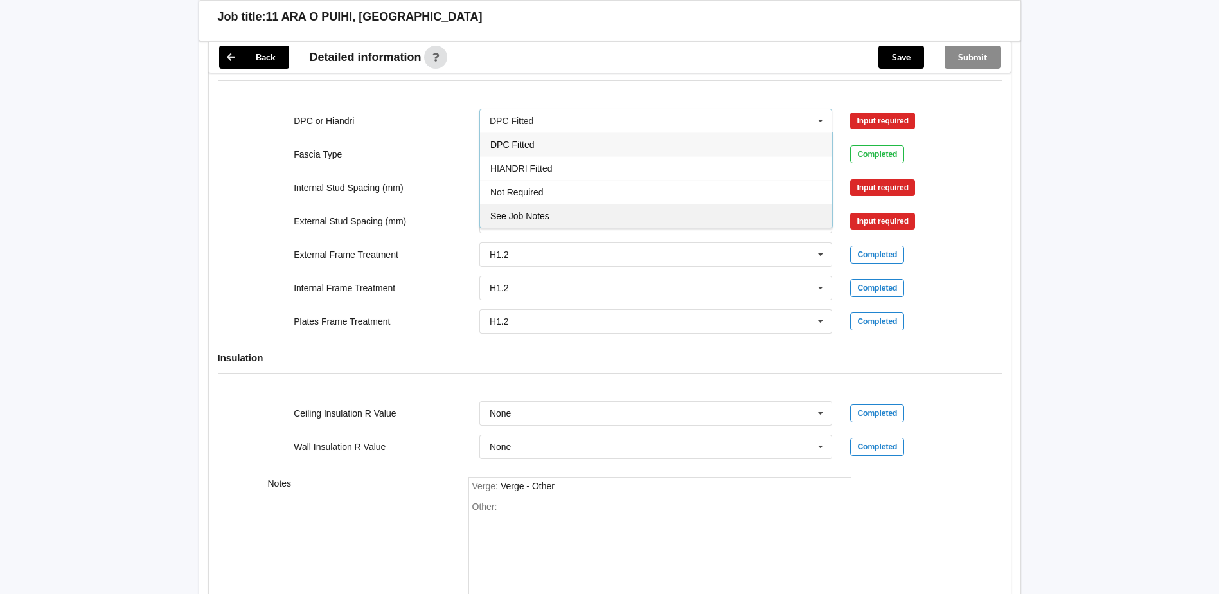
click at [557, 218] on div "See Job Notes" at bounding box center [656, 216] width 352 height 24
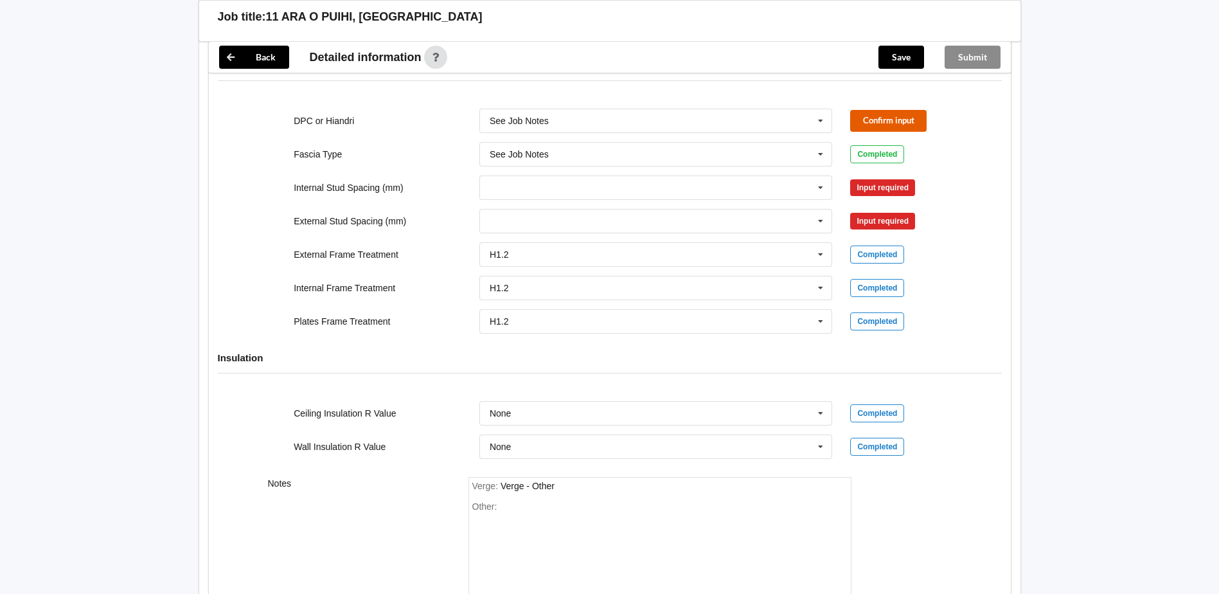
click at [863, 125] on button "Confirm input" at bounding box center [888, 120] width 76 height 21
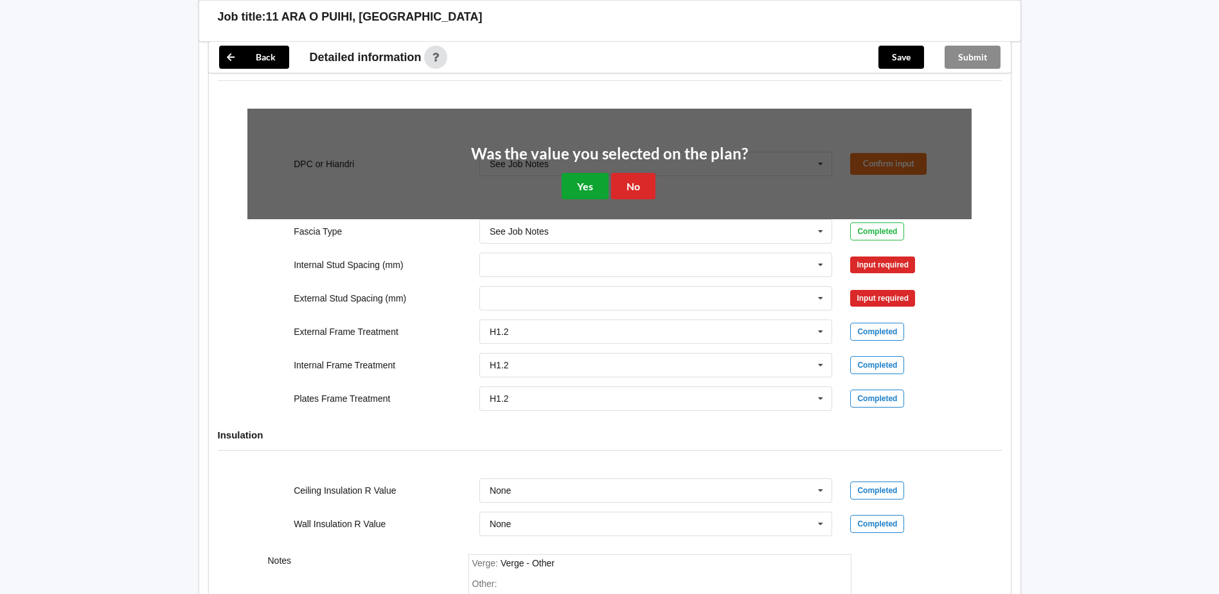
click at [601, 185] on button "Yes" at bounding box center [585, 186] width 47 height 26
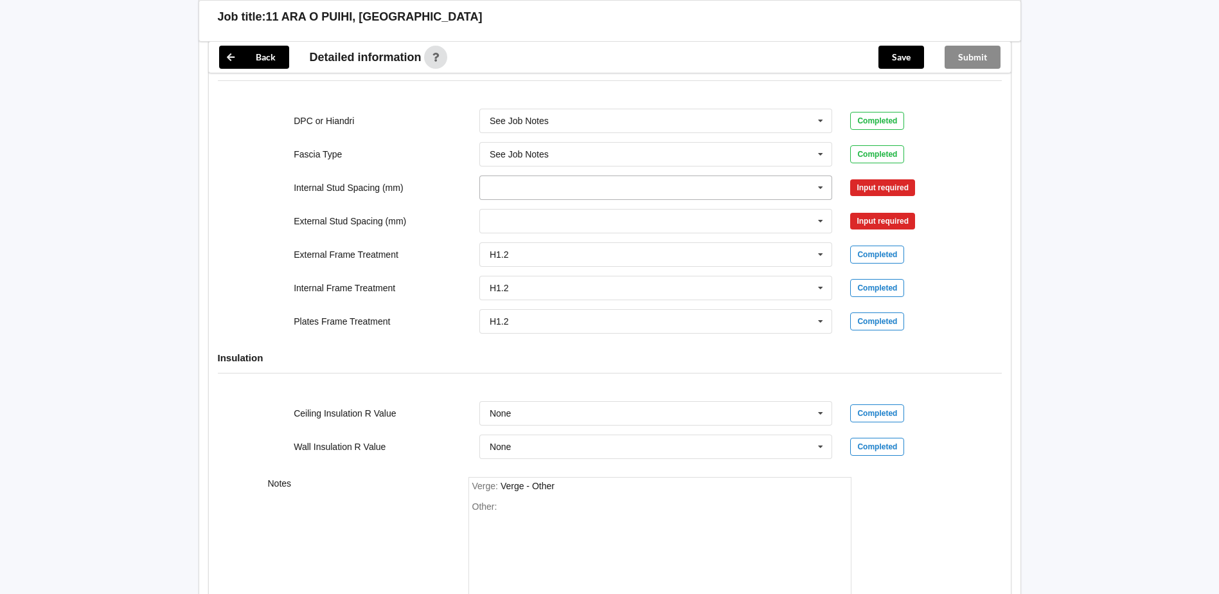
click at [818, 193] on icon at bounding box center [820, 188] width 19 height 24
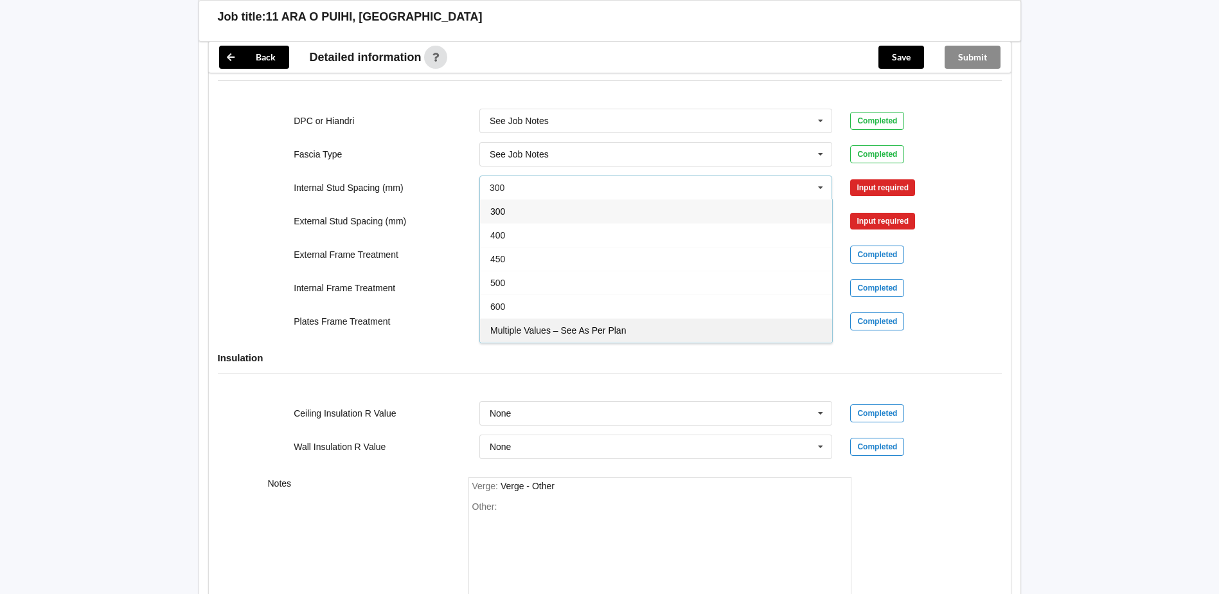
drag, startPoint x: 613, startPoint y: 330, endPoint x: 715, endPoint y: 273, distance: 117.1
click at [613, 330] on span "Multiple Values – See As Per Plan" at bounding box center [558, 330] width 136 height 10
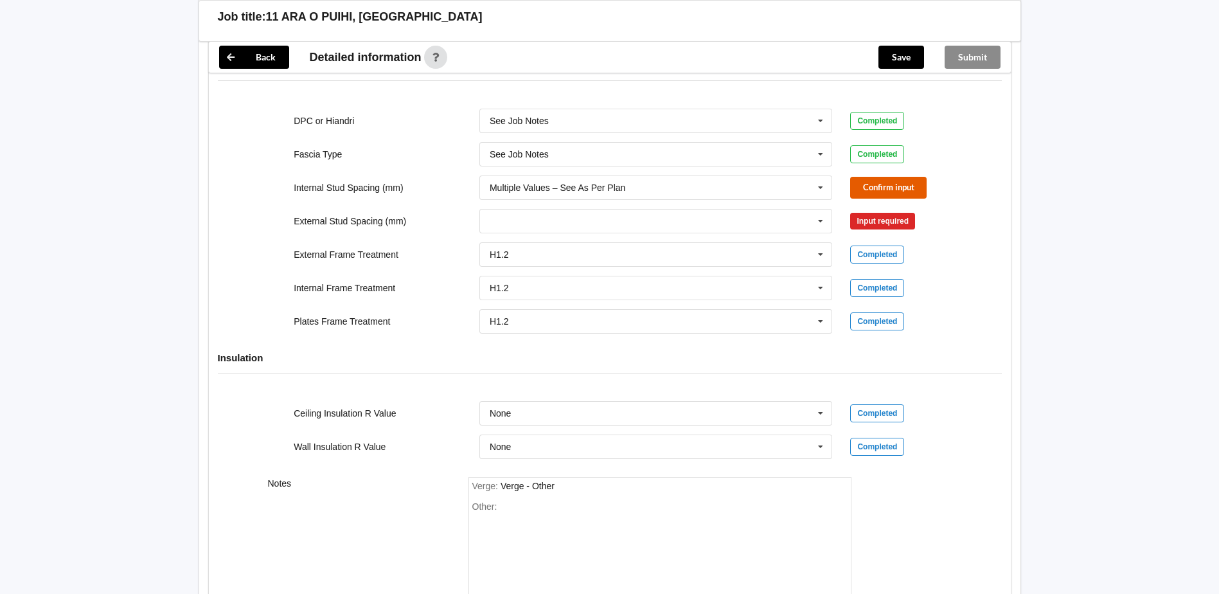
click at [878, 187] on button "Confirm input" at bounding box center [888, 187] width 76 height 21
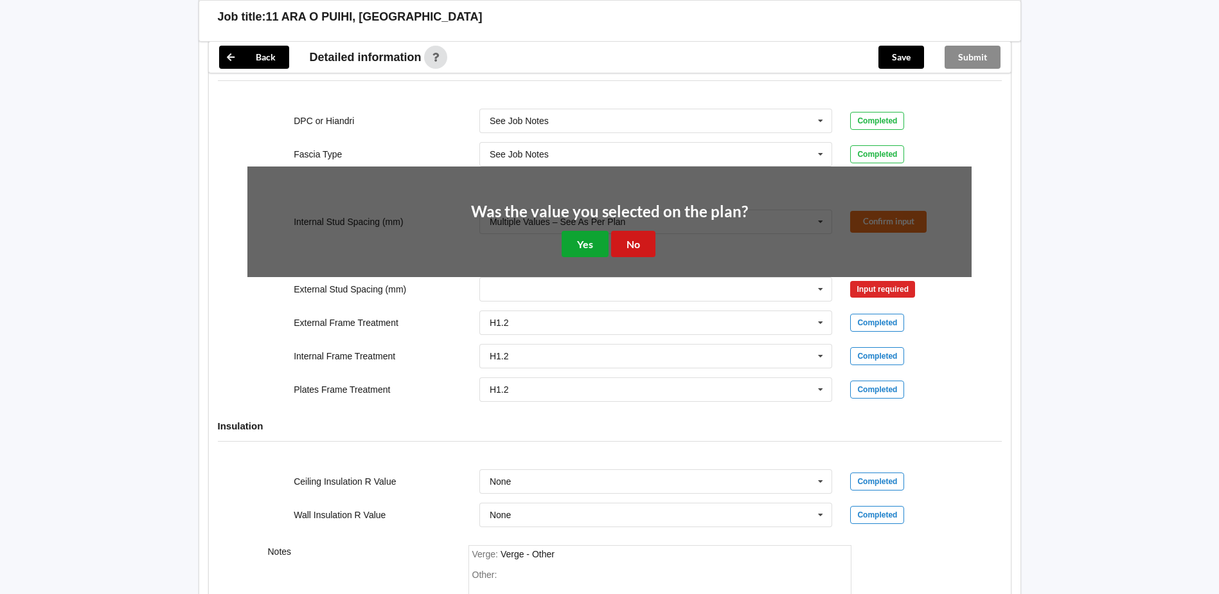
drag, startPoint x: 590, startPoint y: 246, endPoint x: 616, endPoint y: 243, distance: 26.5
click at [616, 243] on div "Was the value you selected on the plan? Yes No" at bounding box center [609, 230] width 277 height 53
click at [580, 244] on button "Yes" at bounding box center [585, 244] width 47 height 26
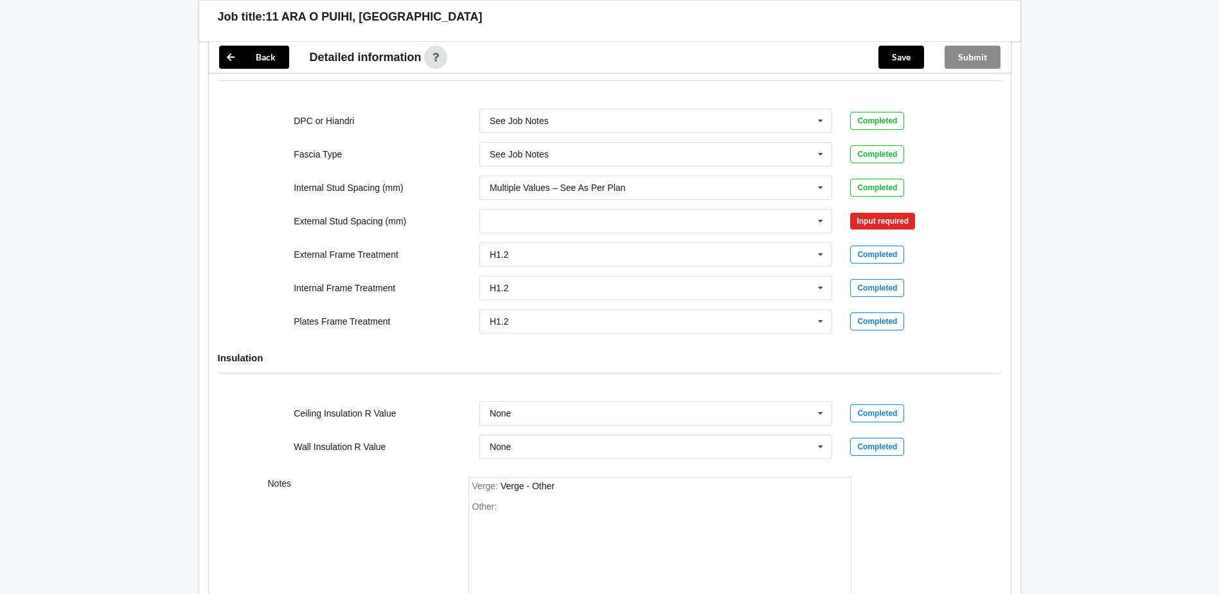
click at [867, 220] on div "Input required" at bounding box center [882, 221] width 65 height 17
click at [818, 222] on icon at bounding box center [820, 222] width 19 height 24
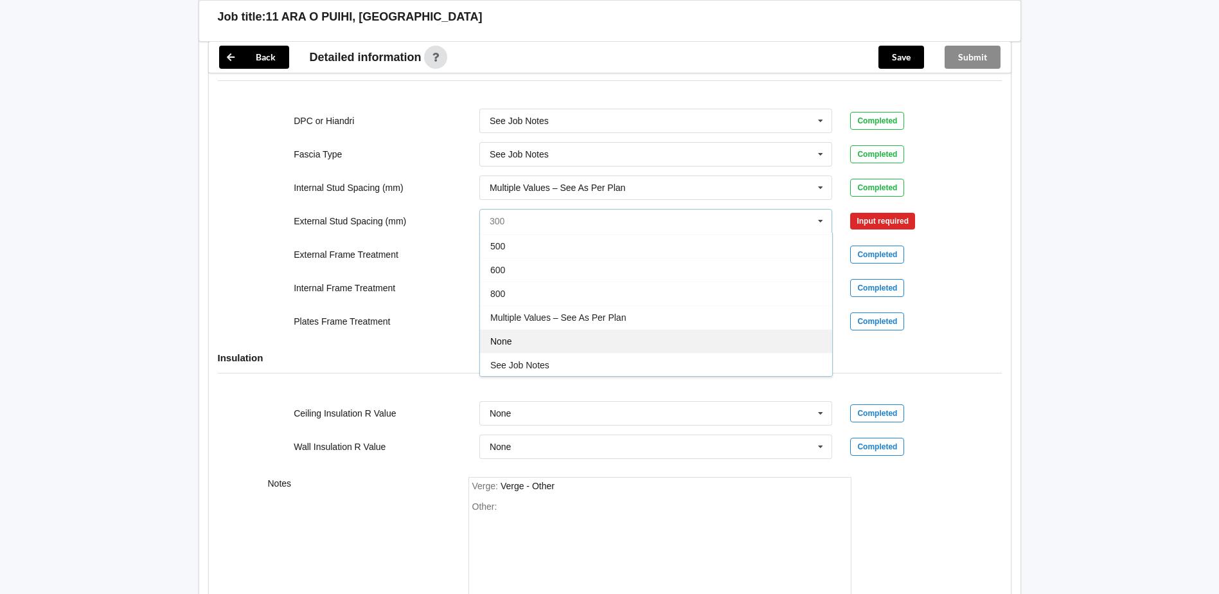
scroll to position [71, 0]
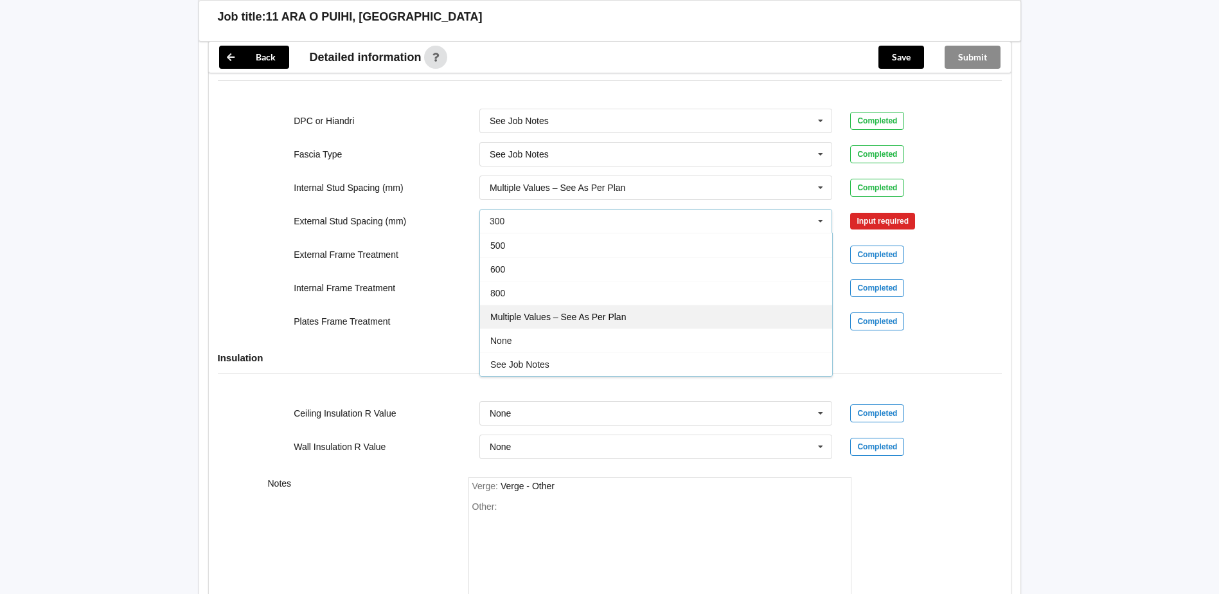
click at [535, 316] on span "Multiple Values – See As Per Plan" at bounding box center [558, 317] width 136 height 10
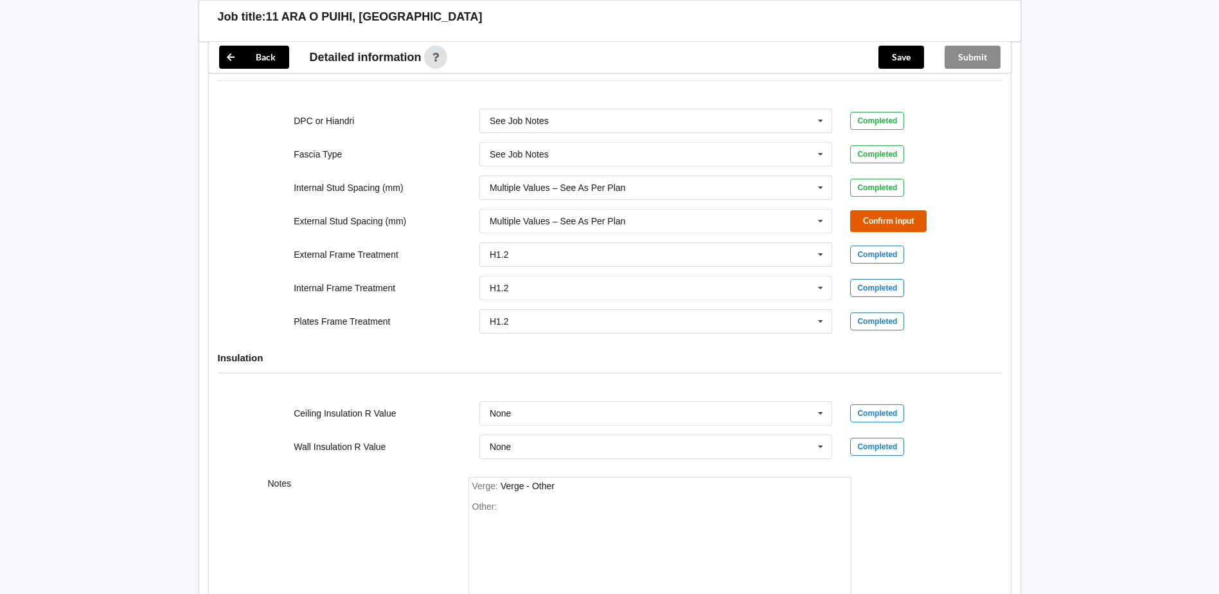
click at [868, 226] on button "Confirm input" at bounding box center [888, 220] width 76 height 21
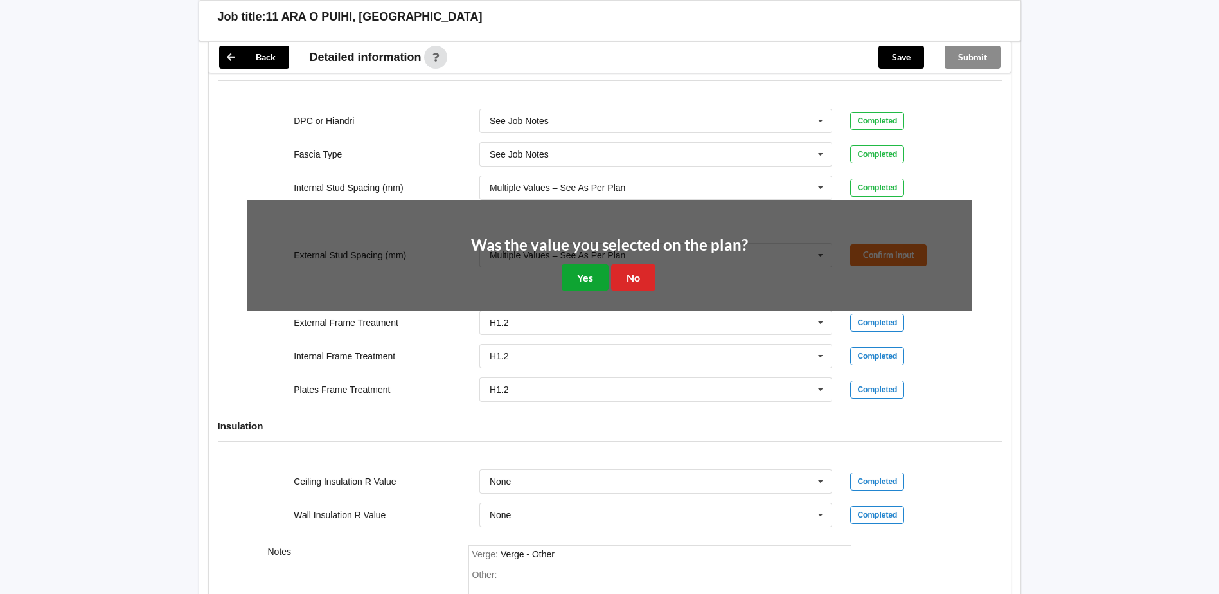
click at [598, 282] on button "Yes" at bounding box center [585, 277] width 47 height 26
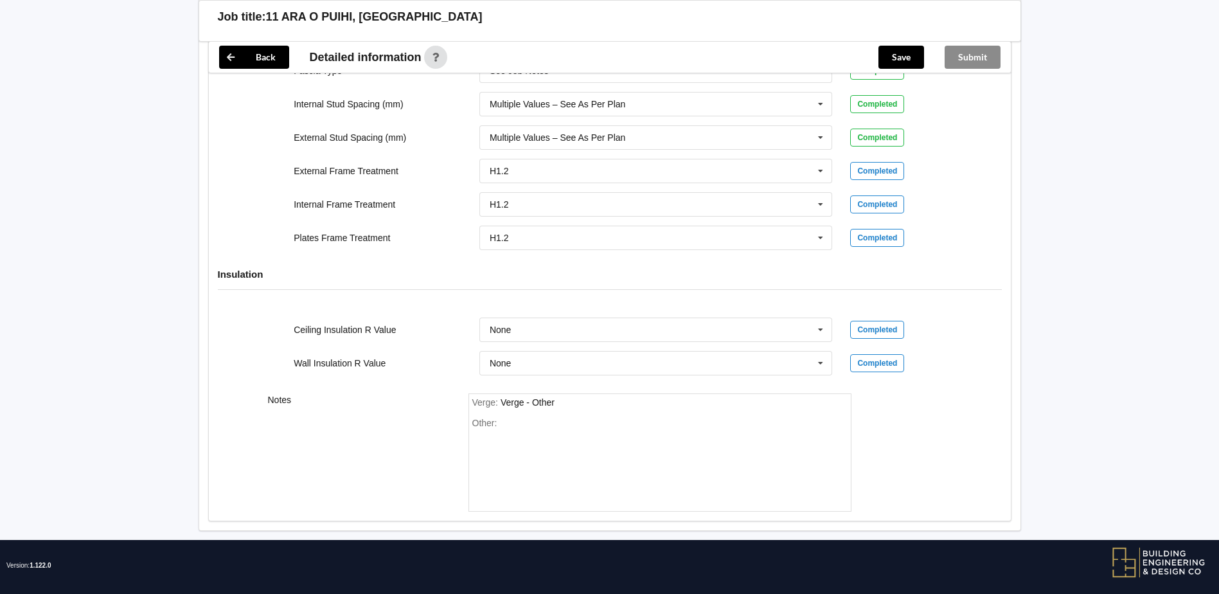
scroll to position [1444, 0]
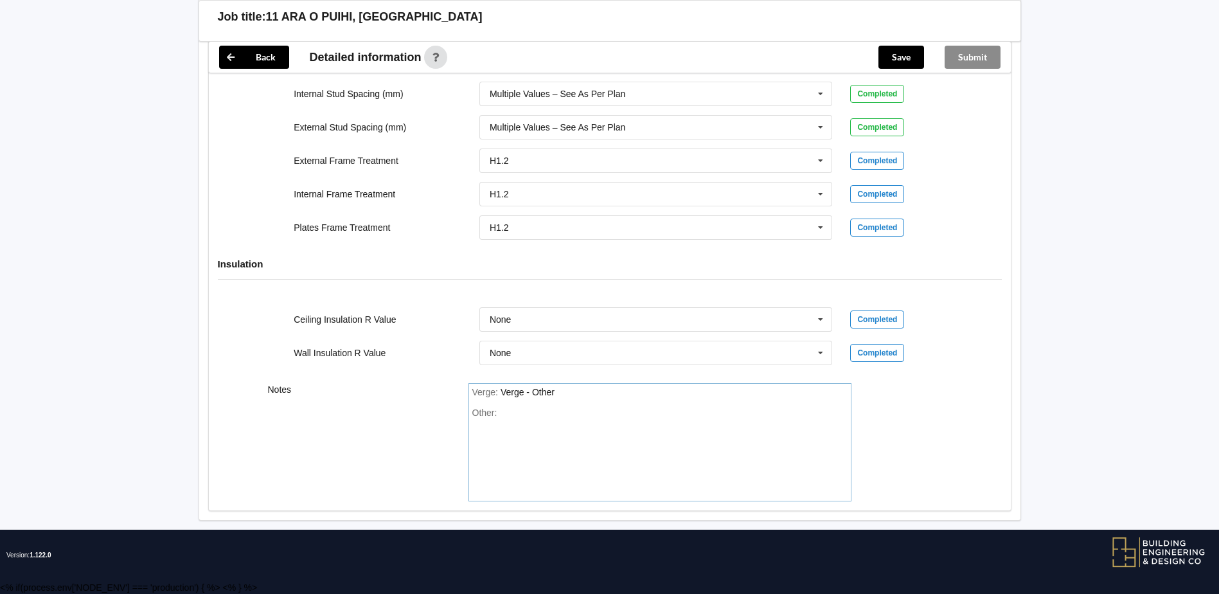
click at [504, 417] on div "Other:" at bounding box center [659, 452] width 375 height 90
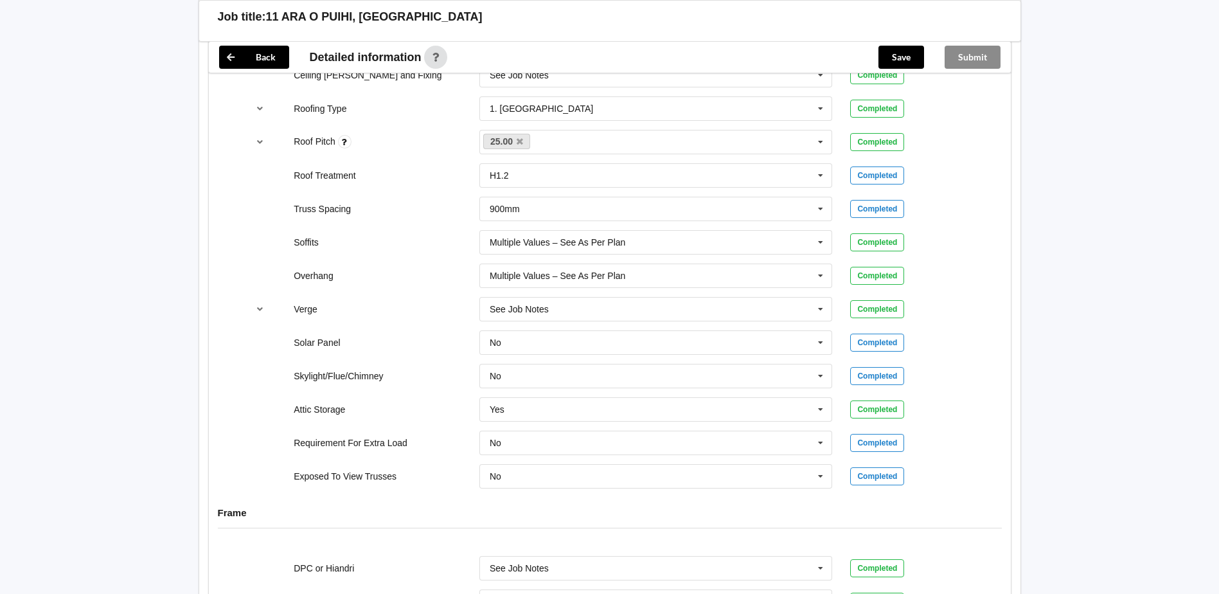
scroll to position [865, 0]
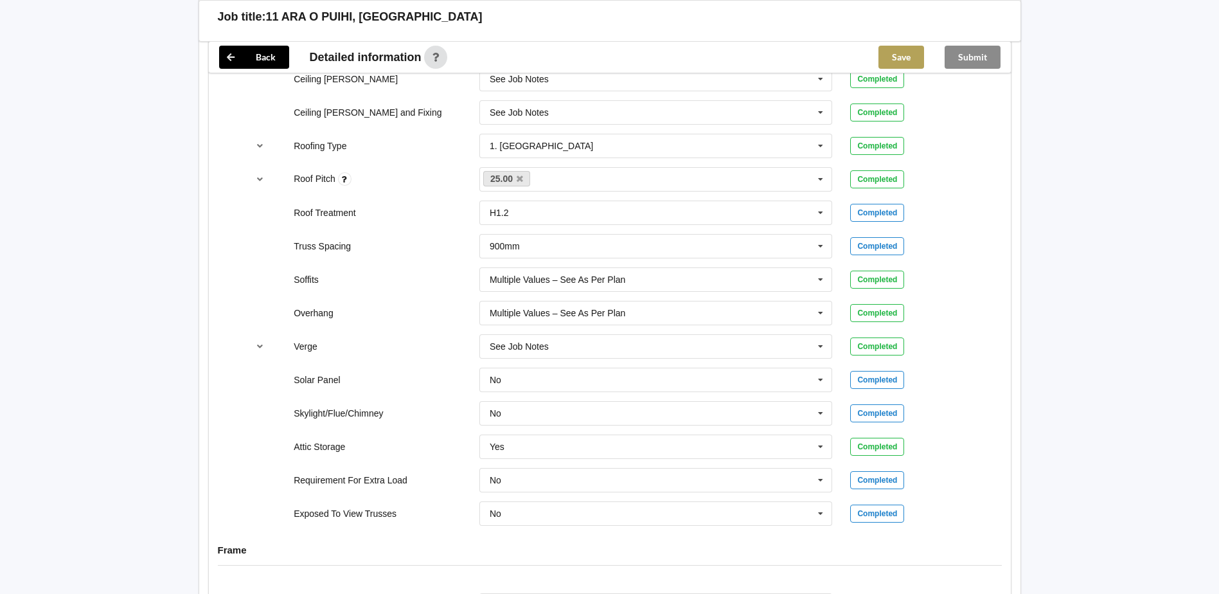
click at [897, 55] on button "Save" at bounding box center [902, 57] width 46 height 23
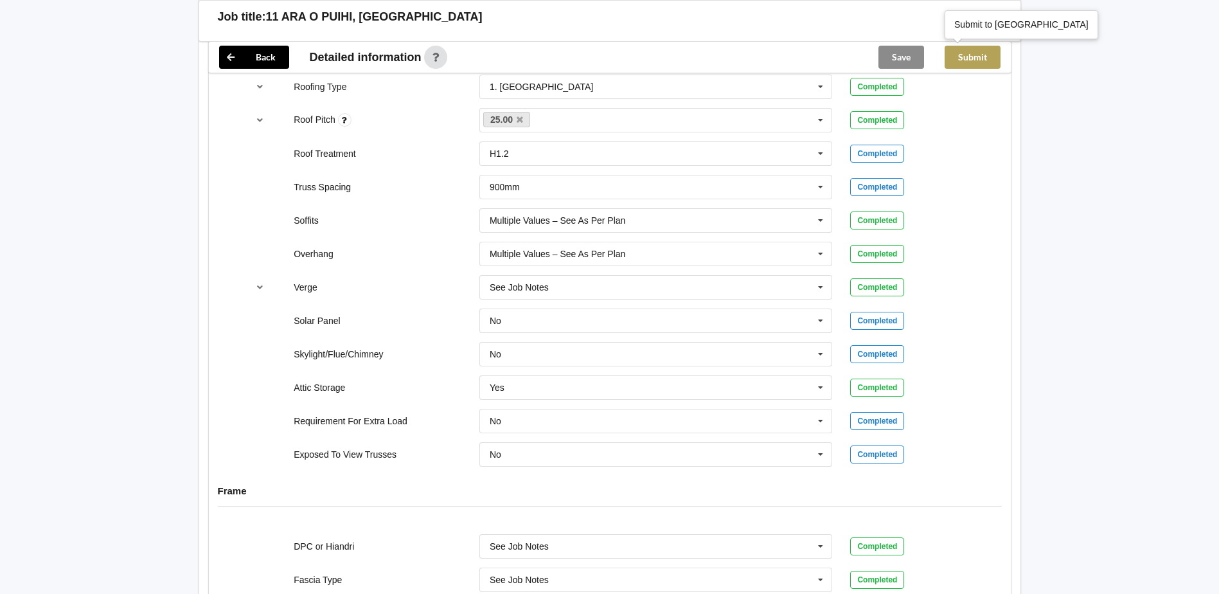
click at [986, 57] on button "Submit" at bounding box center [973, 57] width 56 height 23
